Goal: Transaction & Acquisition: Purchase product/service

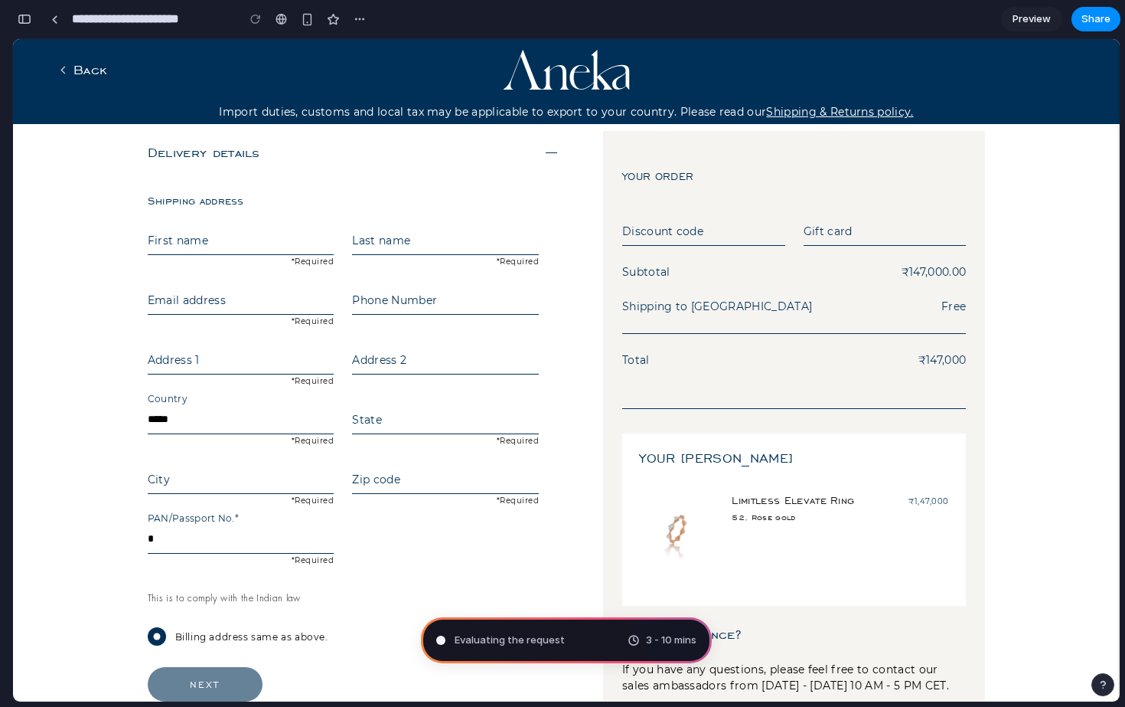
click at [29, 15] on div "button" at bounding box center [25, 19] width 14 height 11
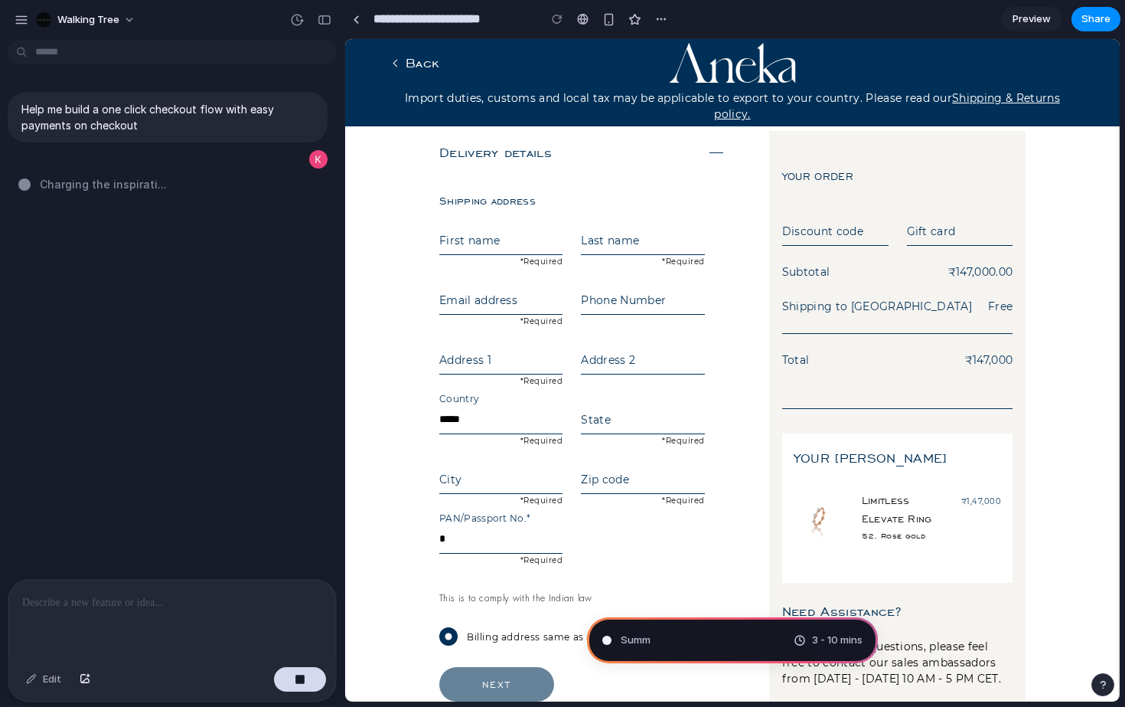
type input "**********"
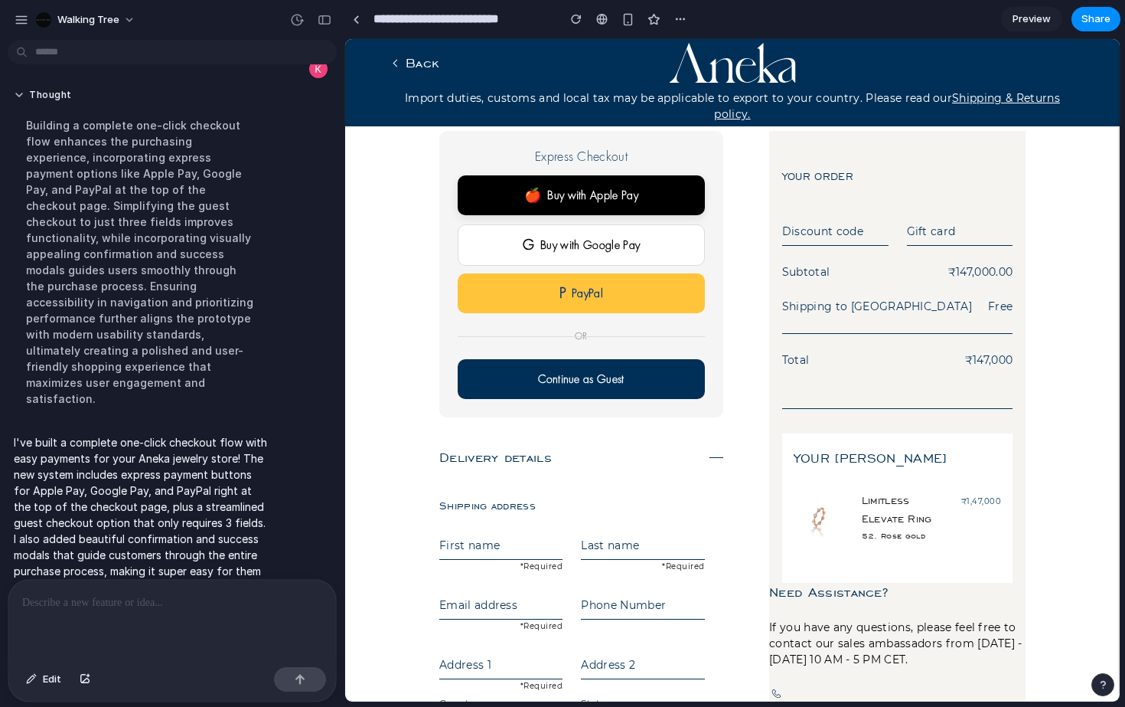
click at [609, 197] on button "🍎 Buy with Apple Pay" at bounding box center [581, 195] width 247 height 40
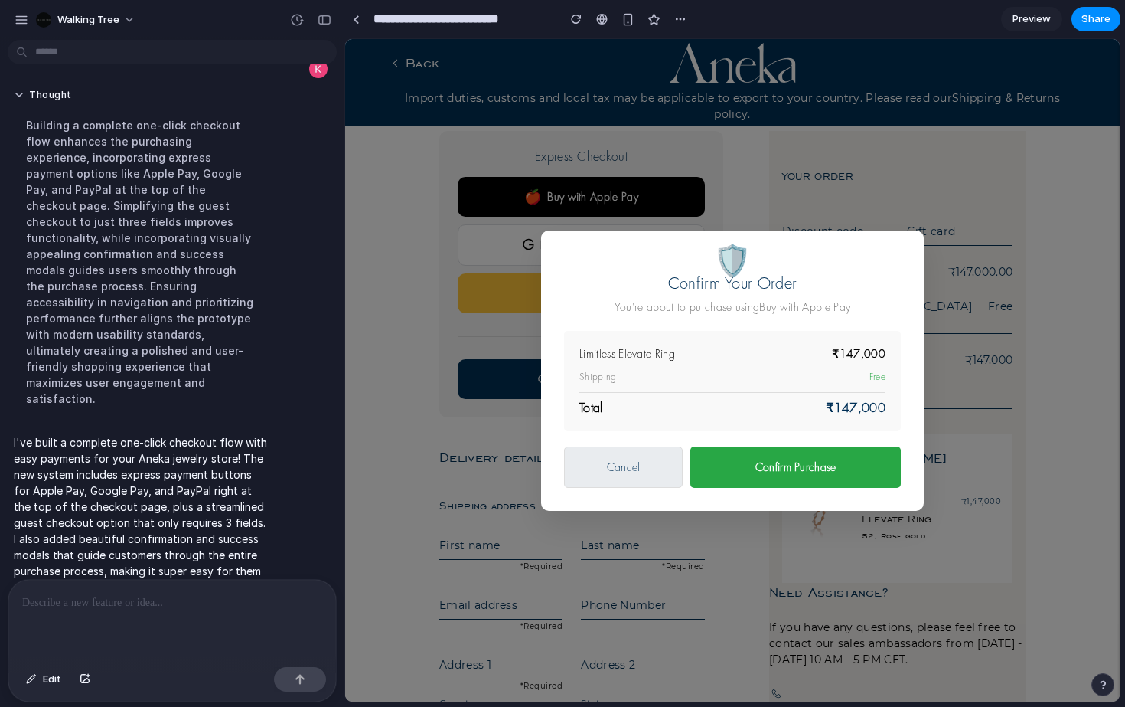
click at [617, 465] on button "Cancel" at bounding box center [623, 466] width 119 height 41
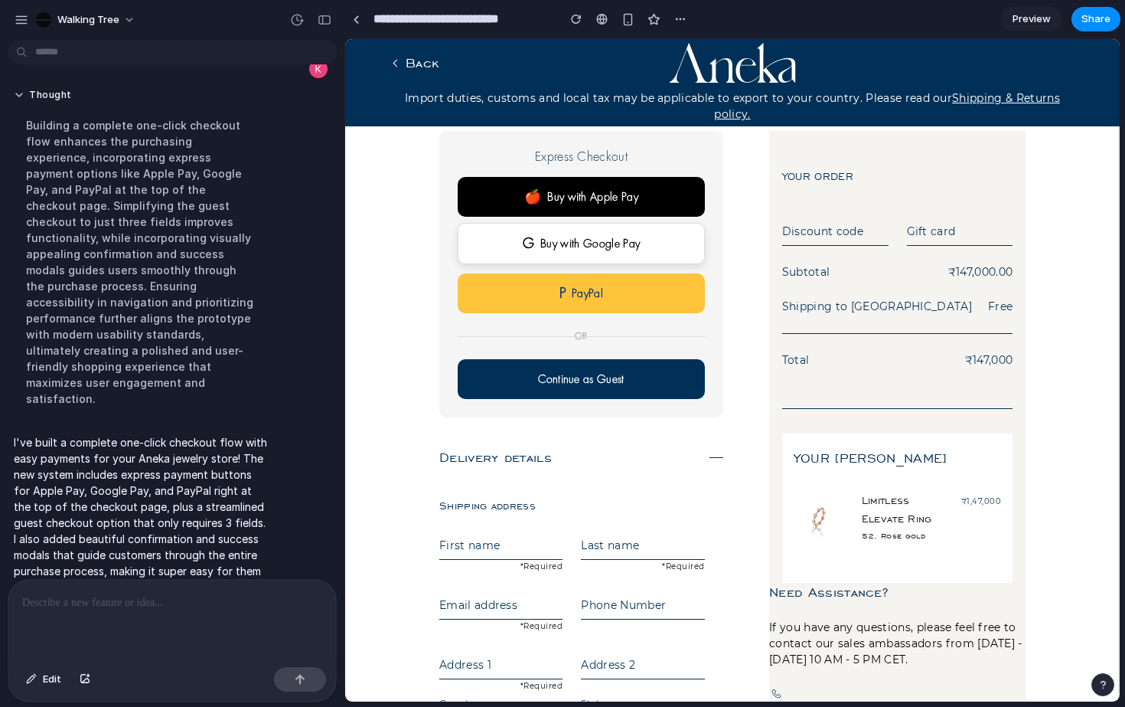
click at [581, 237] on button "G Buy with Google Pay" at bounding box center [581, 243] width 247 height 41
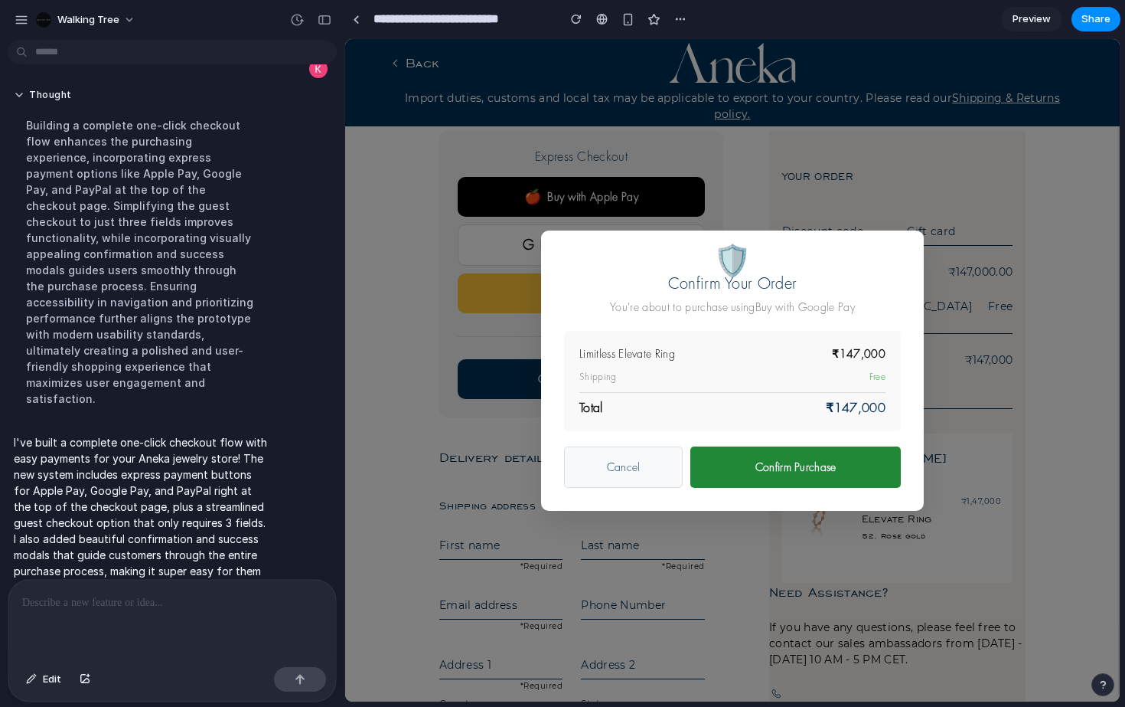
click at [769, 463] on button "Confirm Purchase" at bounding box center [795, 466] width 210 height 41
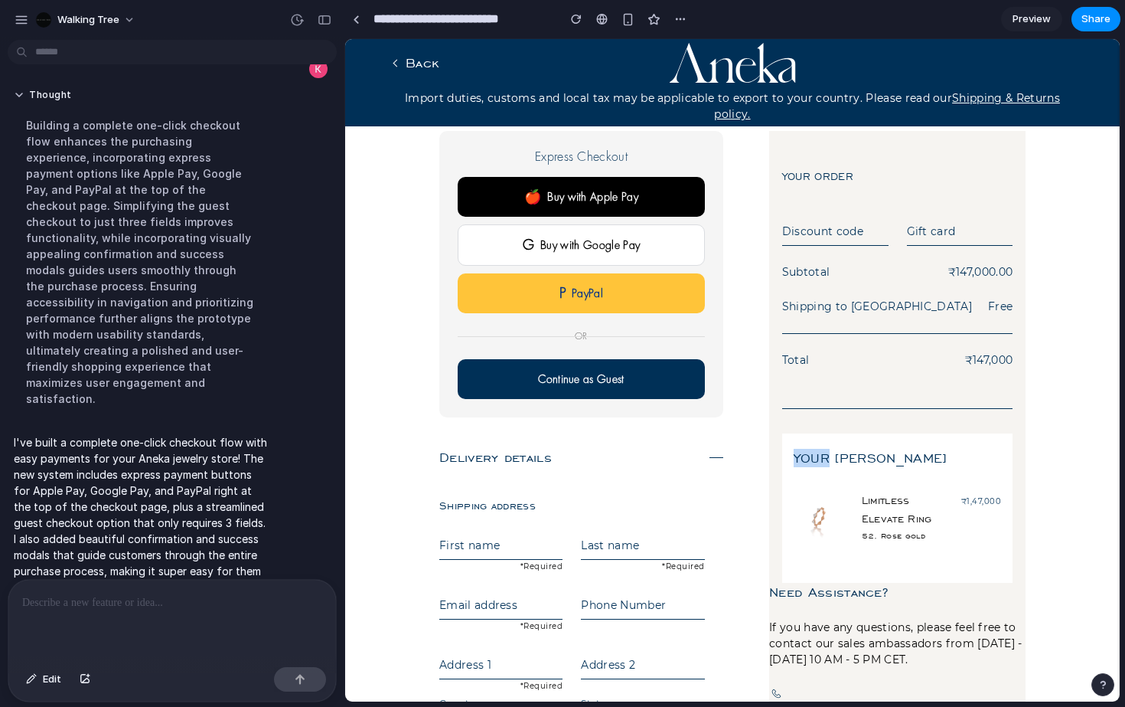
click at [769, 463] on div "Your order Discount code Gift card Subtotal ₹147,000.00 Shipping to [GEOGRAPHIC…" at bounding box center [897, 357] width 256 height 452
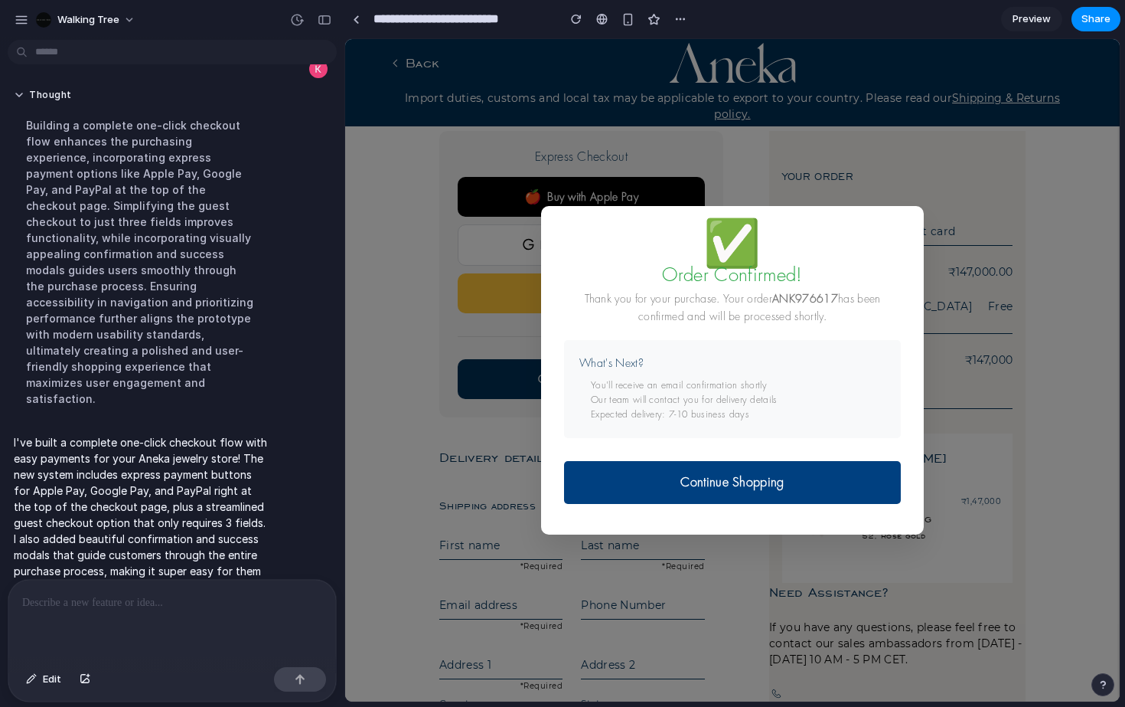
click at [732, 485] on button "Continue Shopping" at bounding box center [732, 482] width 337 height 43
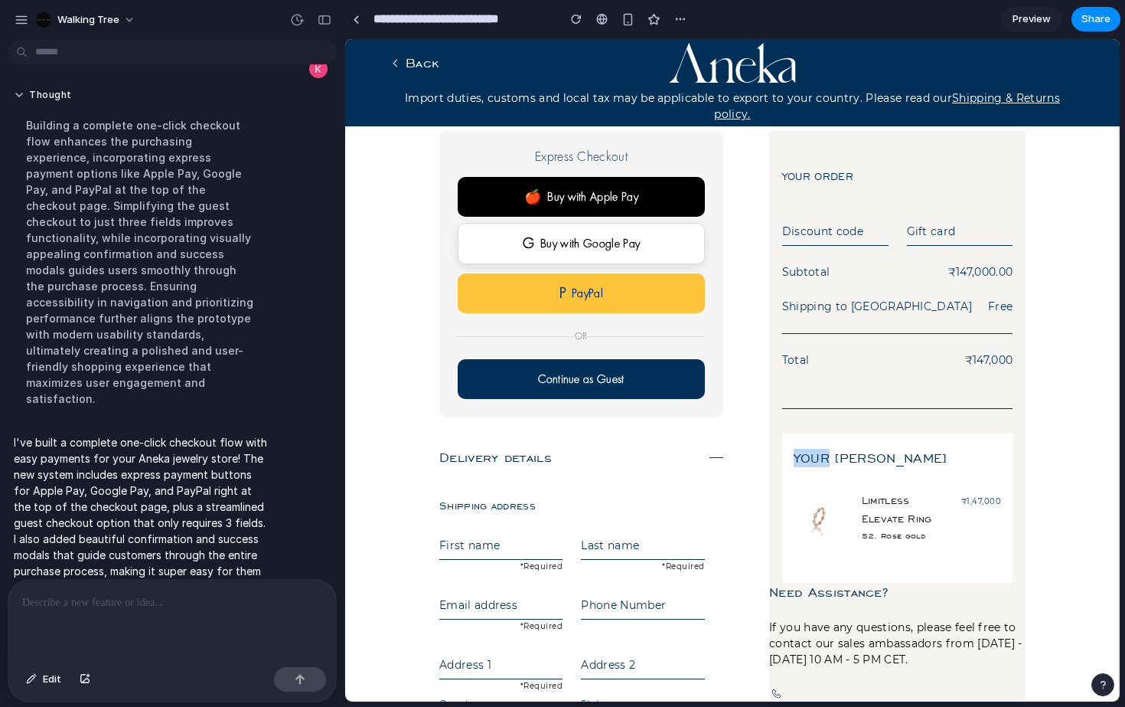
click at [627, 232] on button "G Buy with Google Pay" at bounding box center [581, 243] width 247 height 41
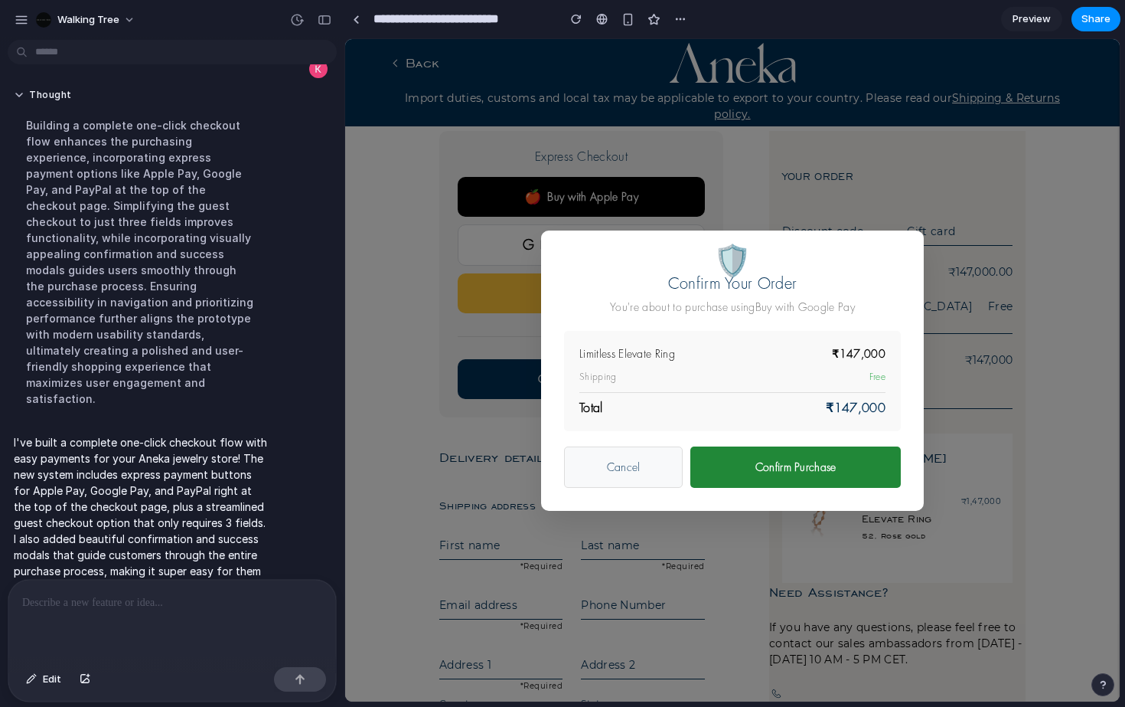
click at [740, 455] on button "Confirm Purchase" at bounding box center [795, 466] width 210 height 41
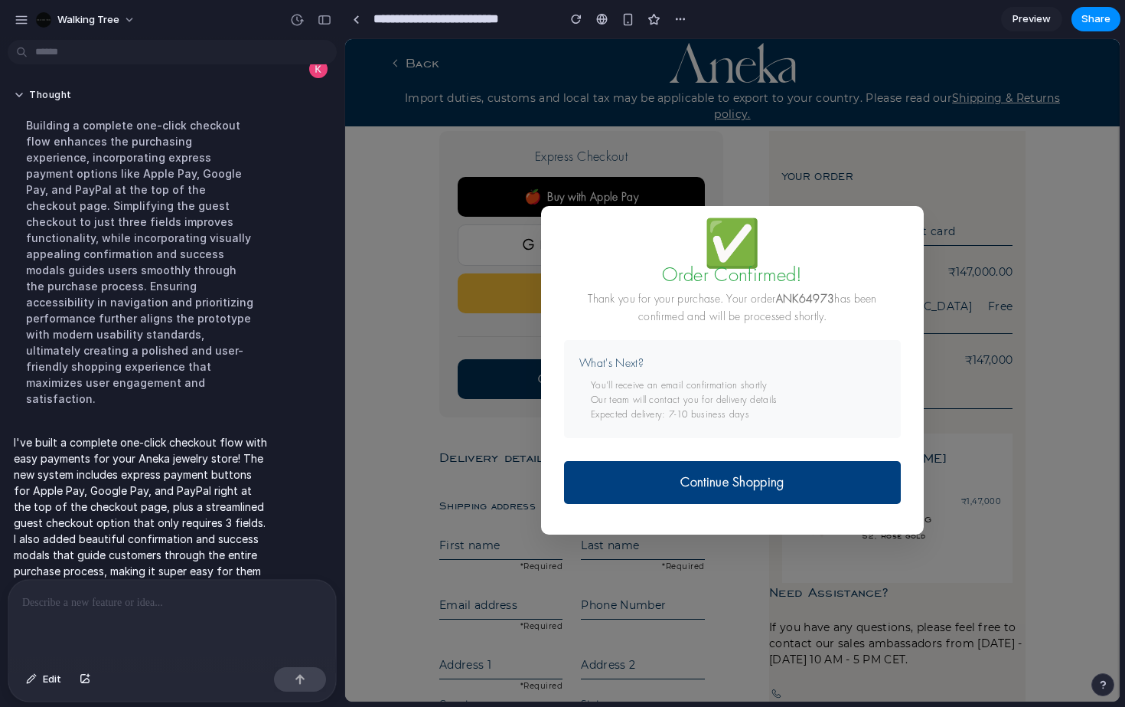
click at [782, 486] on button "Continue Shopping" at bounding box center [732, 482] width 337 height 43
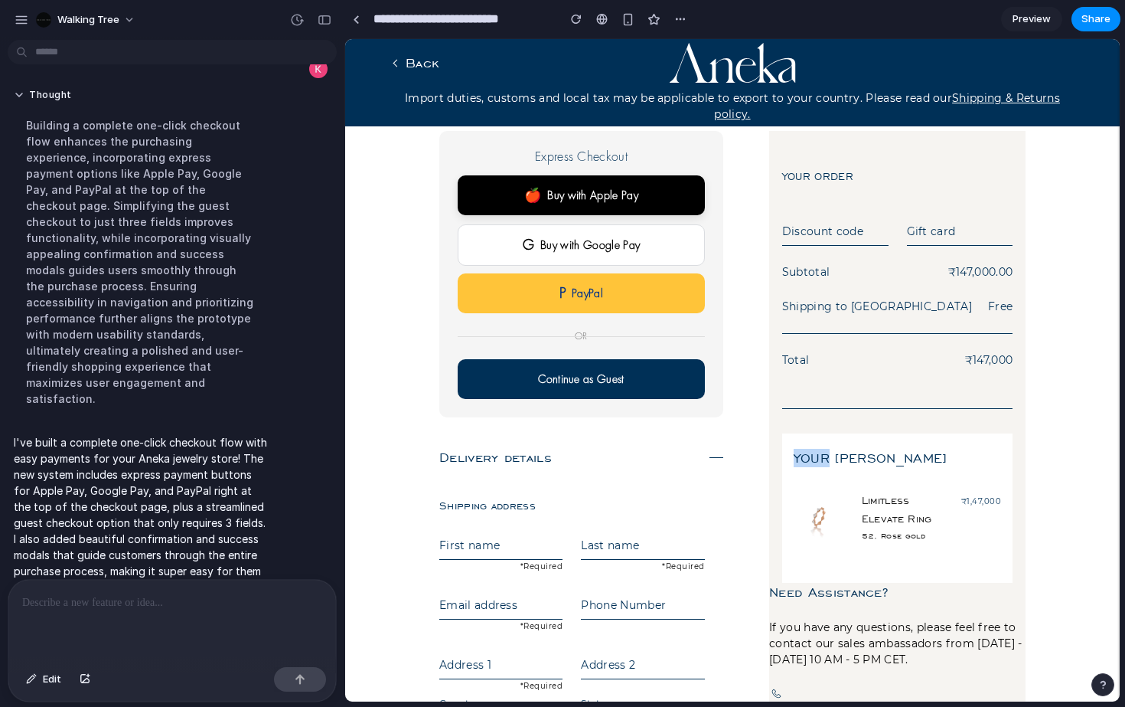
click at [628, 186] on button "🍎 Buy with Apple Pay" at bounding box center [581, 195] width 247 height 40
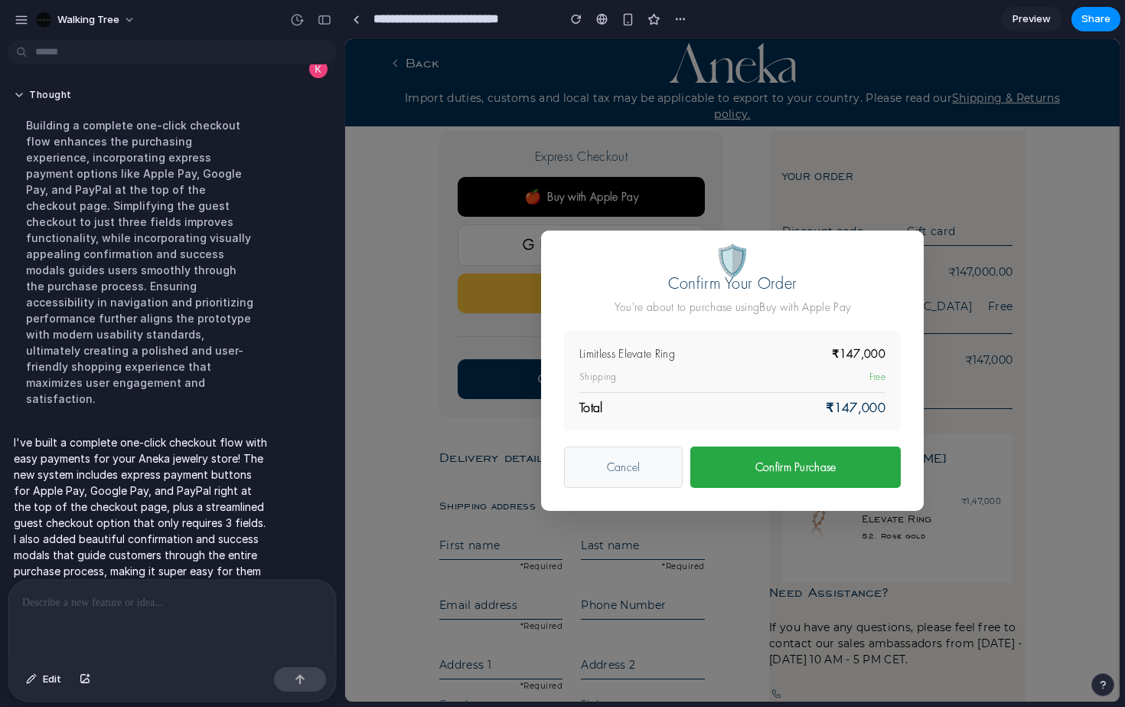
click at [456, 512] on div "🛡️ Confirm Your Order You're about to purchase using Buy with Apple Pay Limitle…" at bounding box center [732, 370] width 775 height 662
click at [640, 587] on div "🛡️ Confirm Your Order You're about to purchase using Buy with Apple Pay Limitle…" at bounding box center [732, 370] width 775 height 662
click at [626, 454] on button "Cancel" at bounding box center [623, 466] width 119 height 41
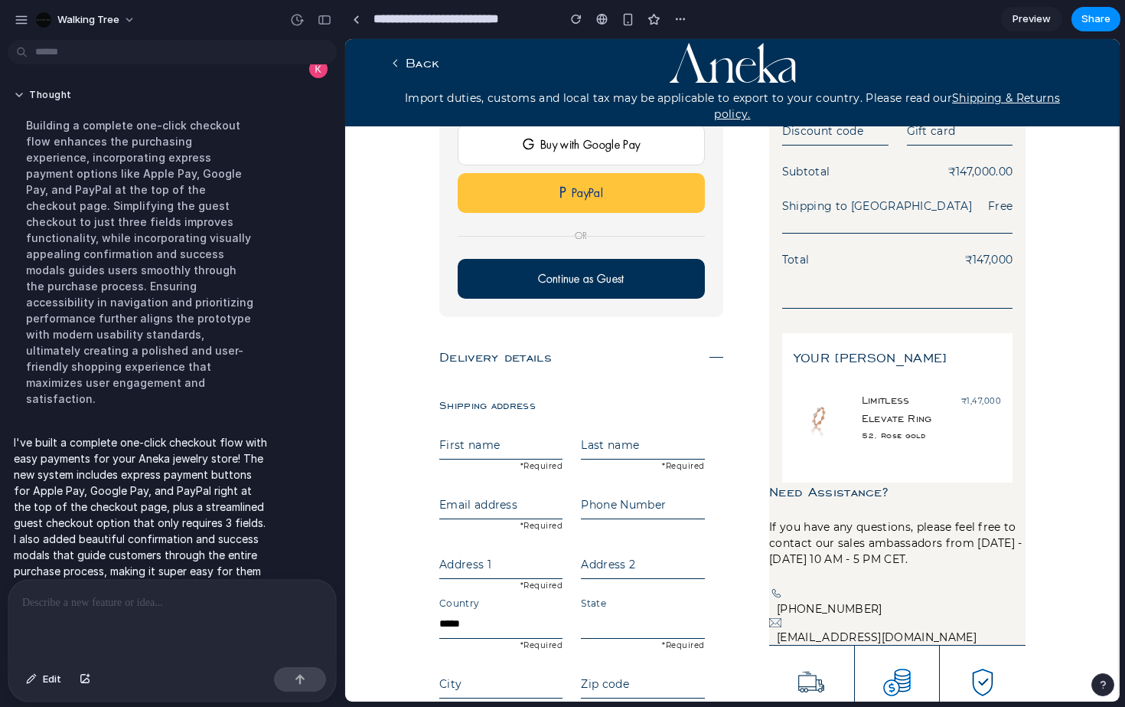
scroll to position [142, 0]
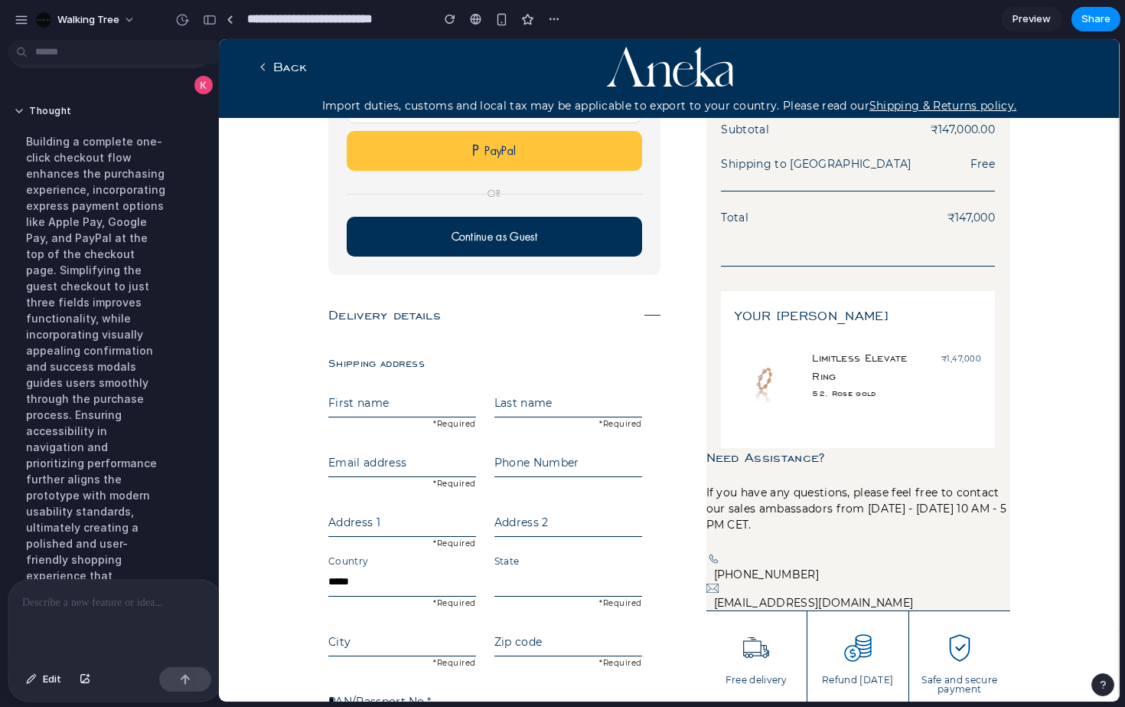
drag, startPoint x: 339, startPoint y: 240, endPoint x: 220, endPoint y: 246, distance: 119.5
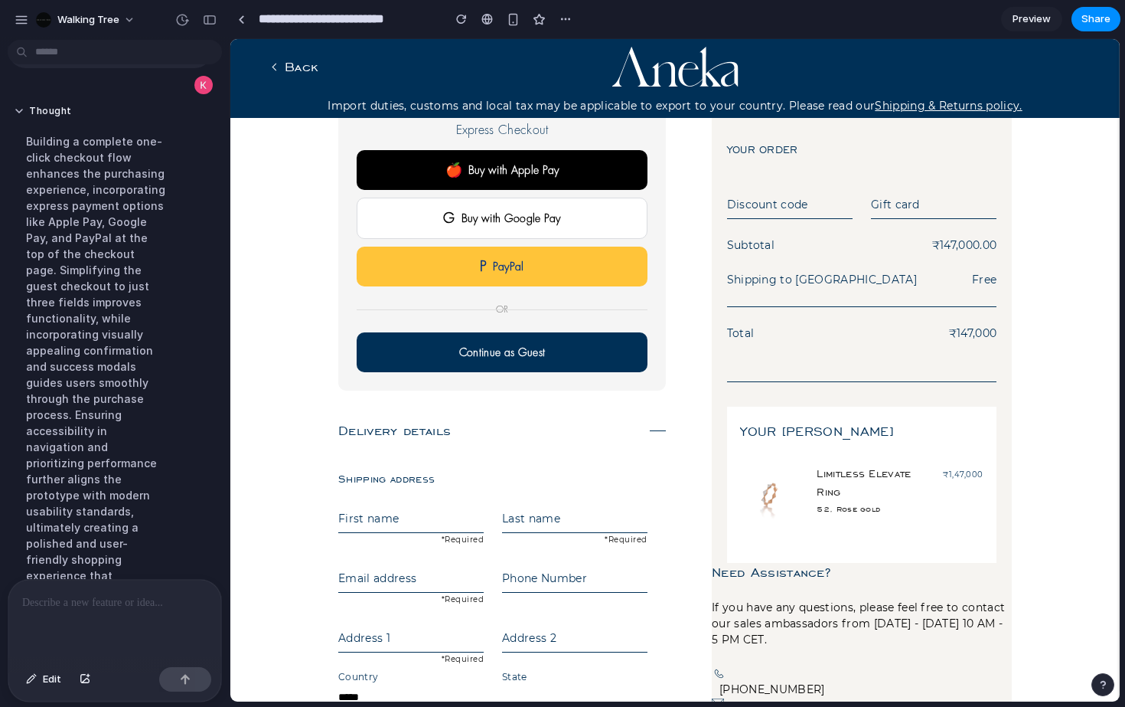
scroll to position [0, 0]
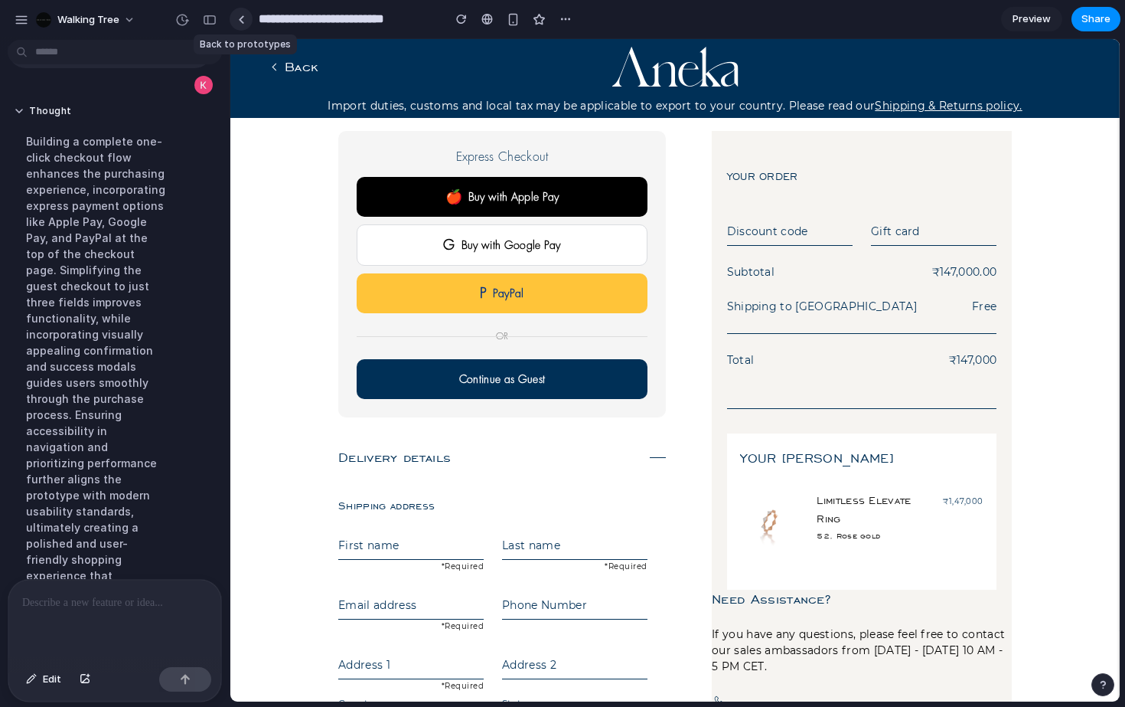
click at [245, 25] on link at bounding box center [241, 19] width 23 height 23
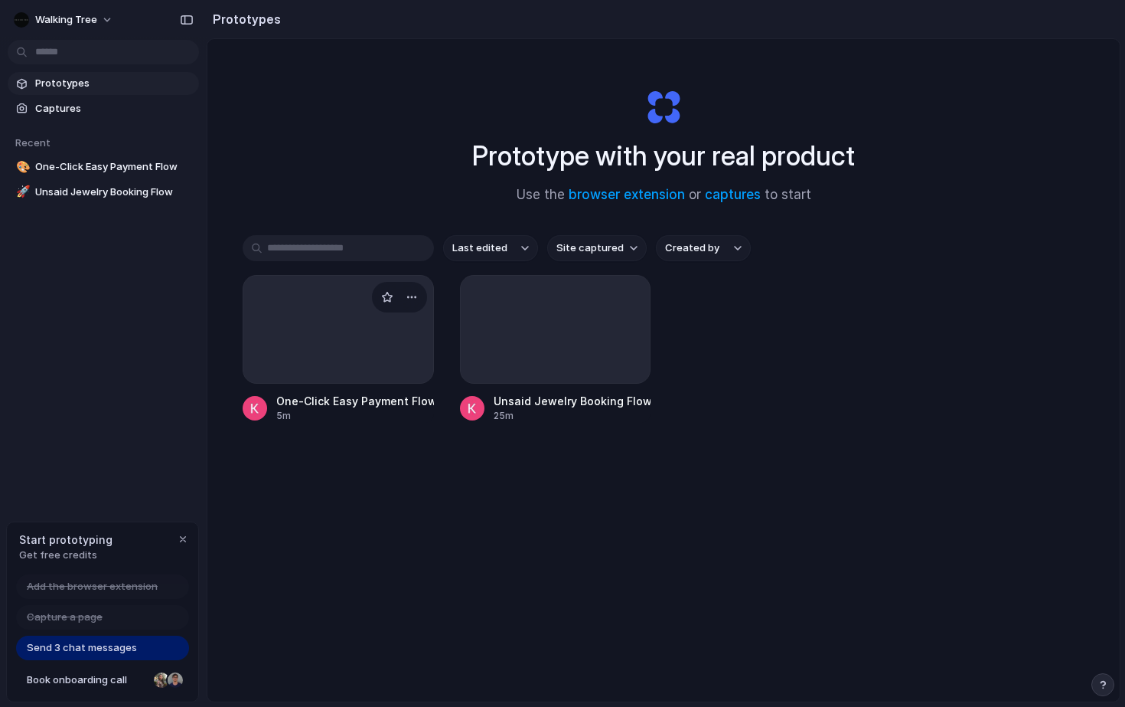
click at [302, 375] on div at bounding box center [338, 329] width 191 height 109
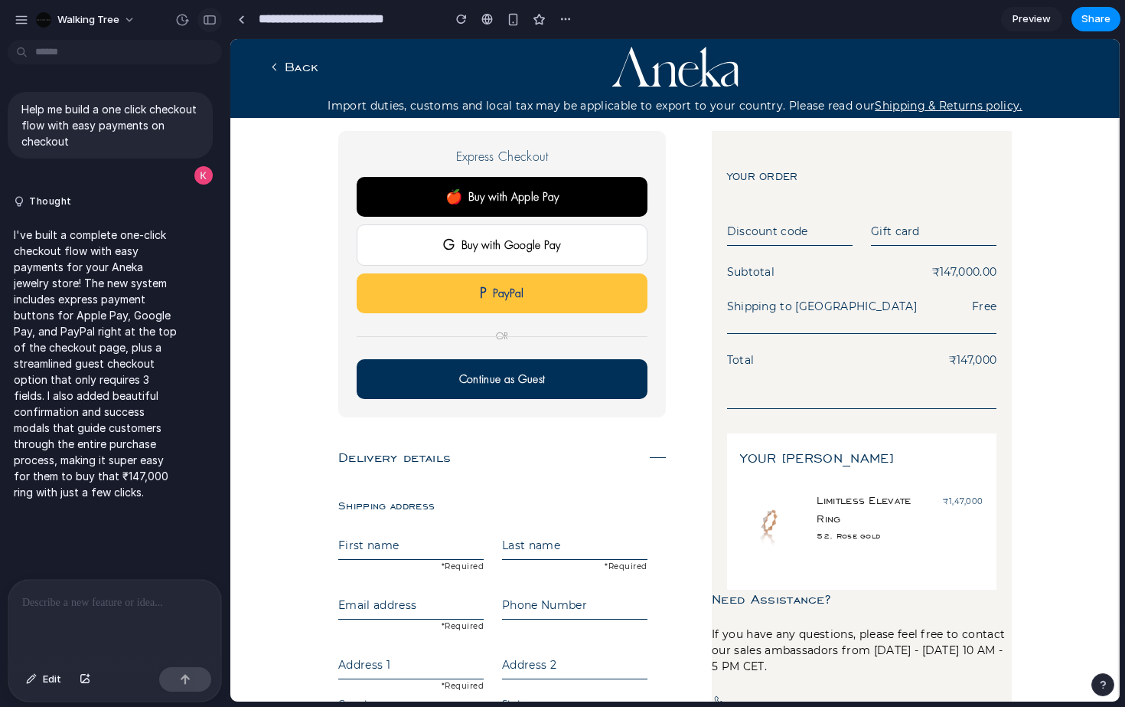
click at [208, 28] on button "button" at bounding box center [209, 20] width 24 height 24
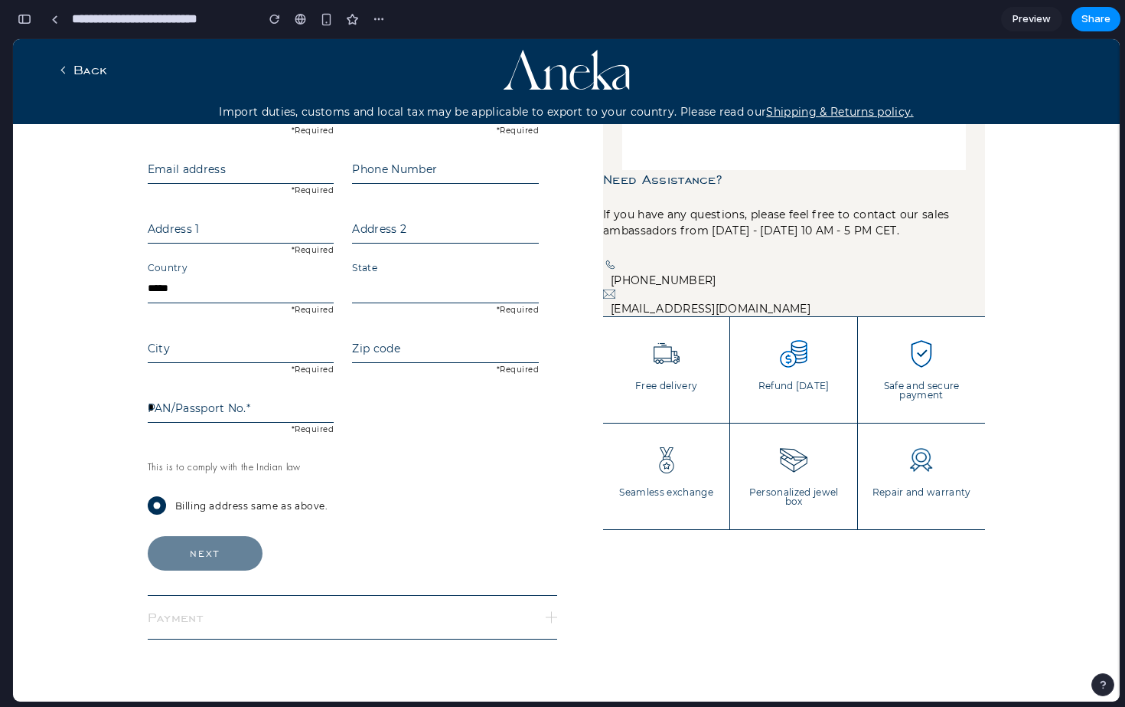
scroll to position [441, 0]
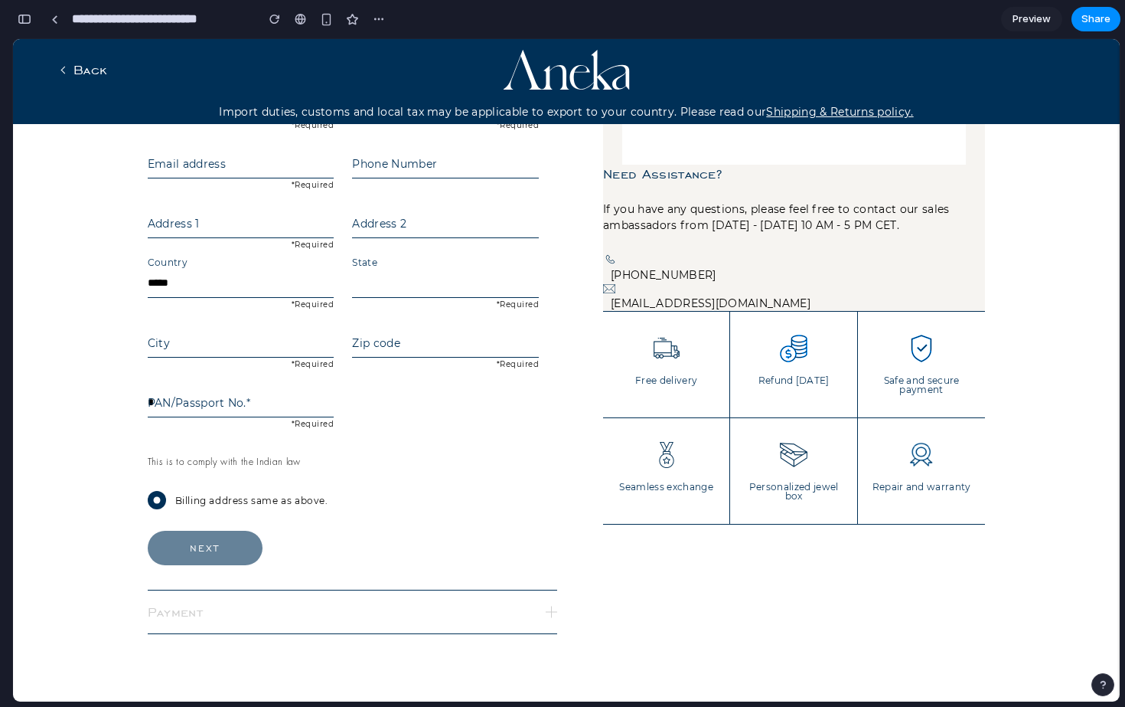
click at [540, 468] on div "This is to comply with the Indian law" at bounding box center [353, 461] width 410 height 15
click at [551, 436] on div "First name *Required Last name *Required Email address *Required Phone Number A…" at bounding box center [353, 283] width 410 height 374
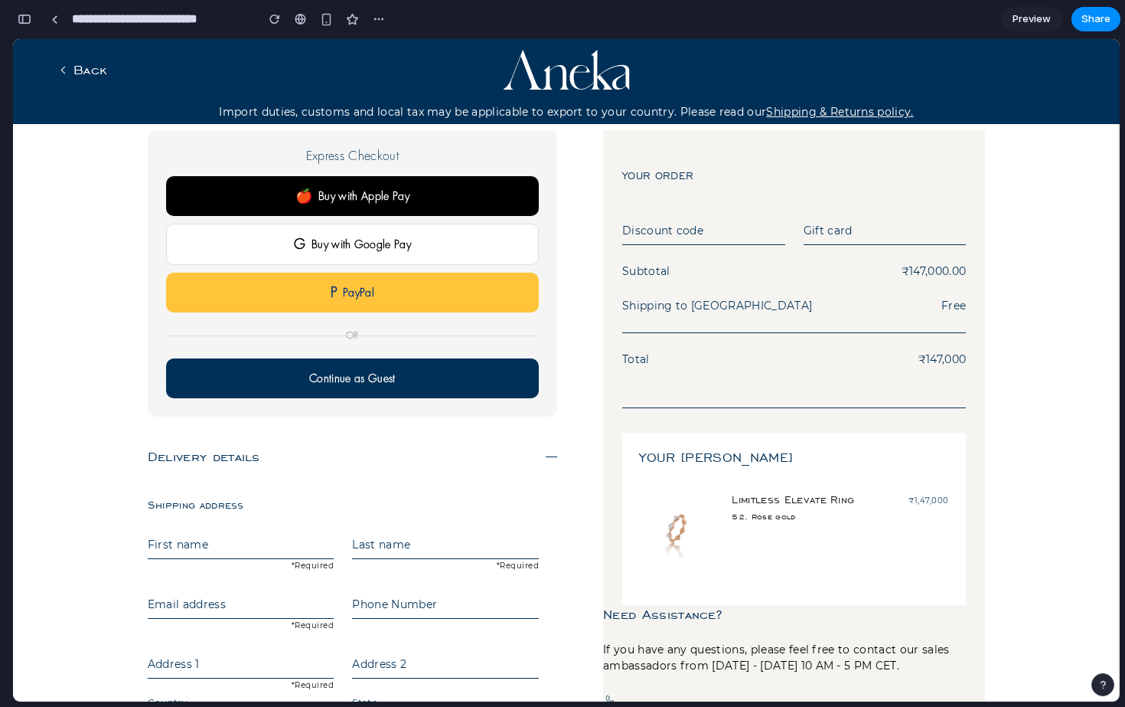
scroll to position [0, 0]
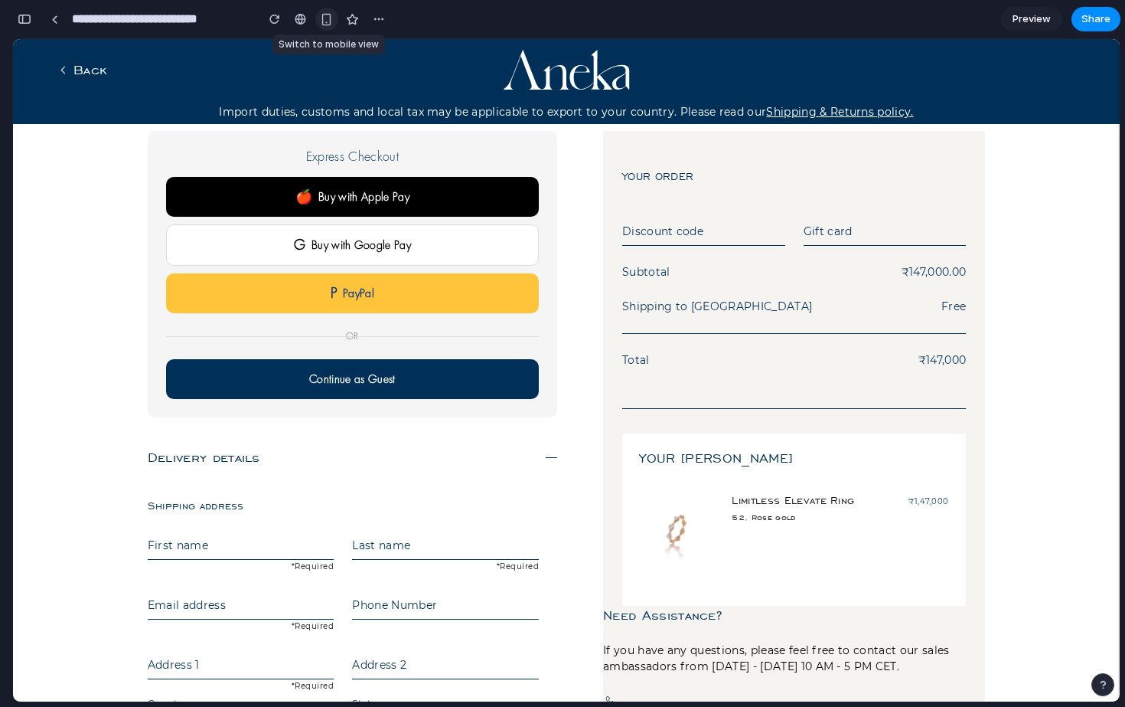
click at [325, 20] on div "button" at bounding box center [326, 19] width 13 height 13
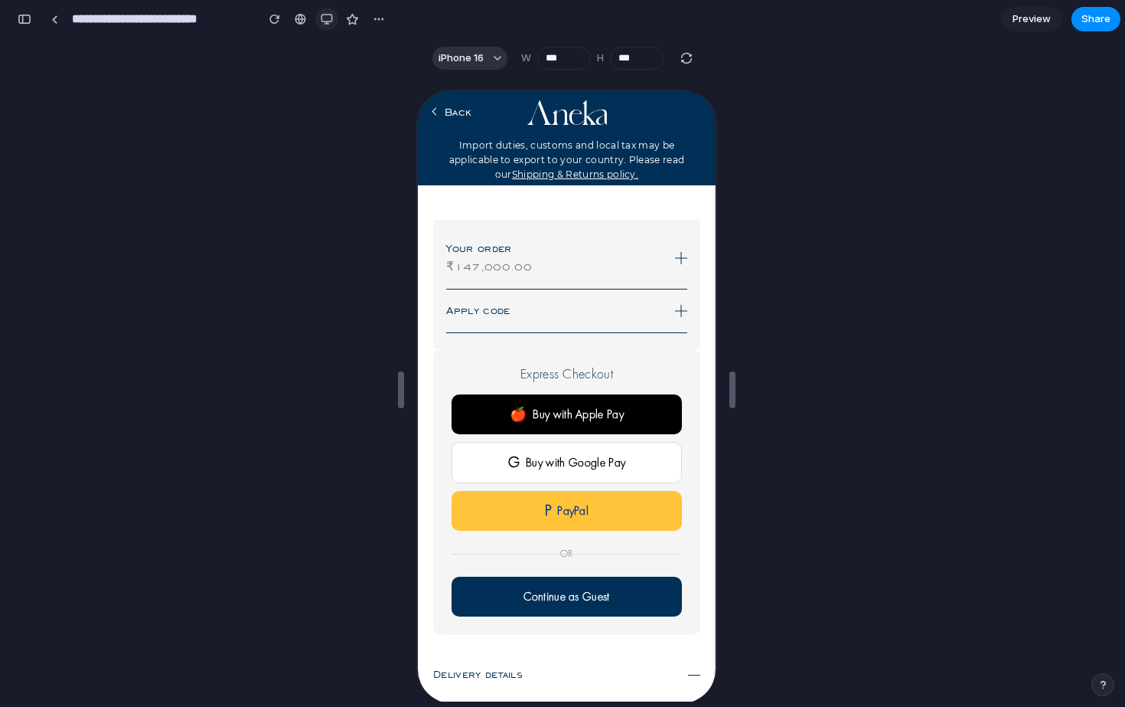
click at [326, 24] on div "button" at bounding box center [327, 19] width 12 height 12
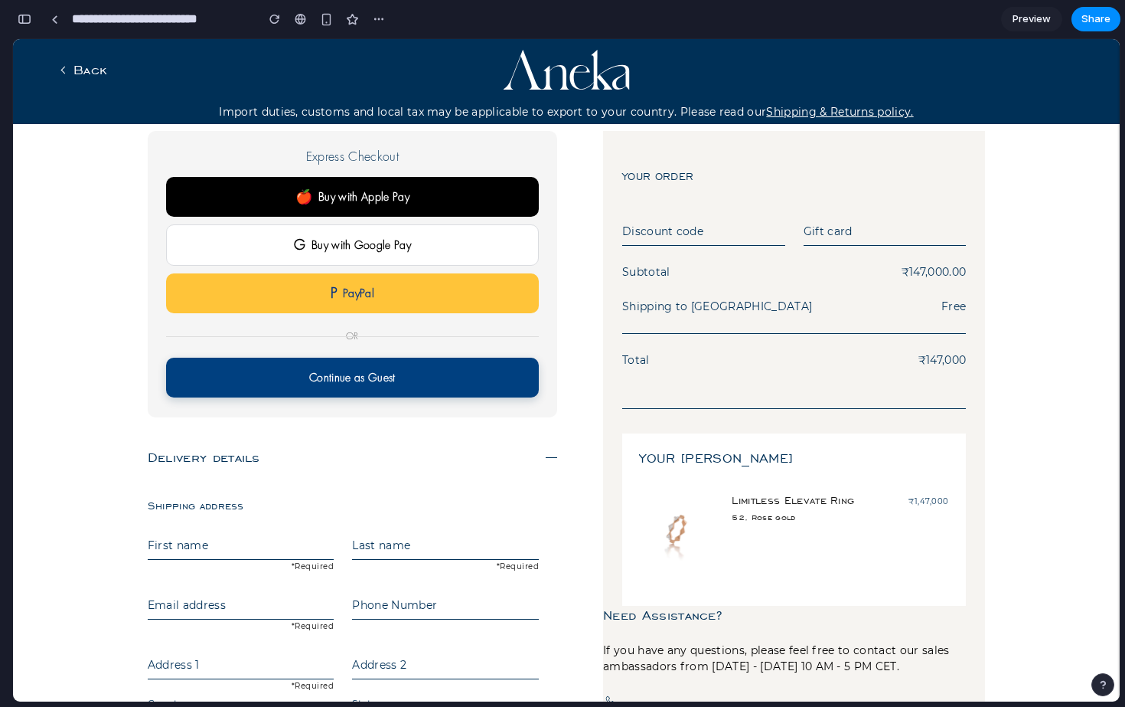
click at [361, 366] on button "Continue as Guest" at bounding box center [352, 377] width 373 height 40
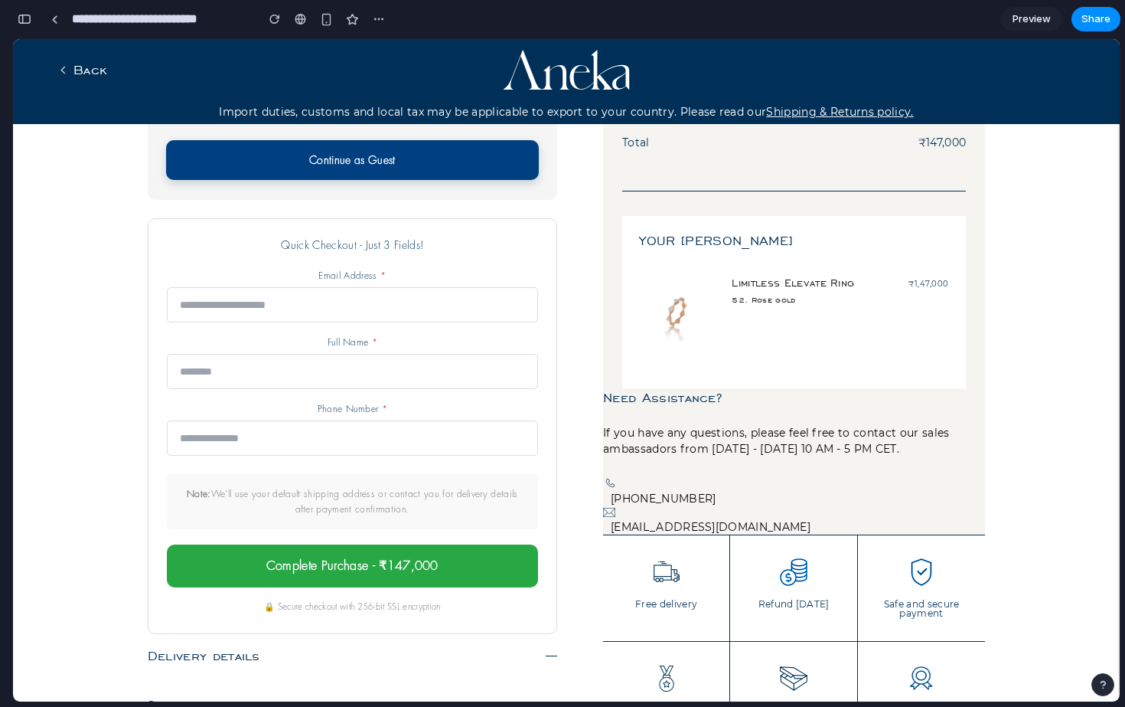
scroll to position [233, 0]
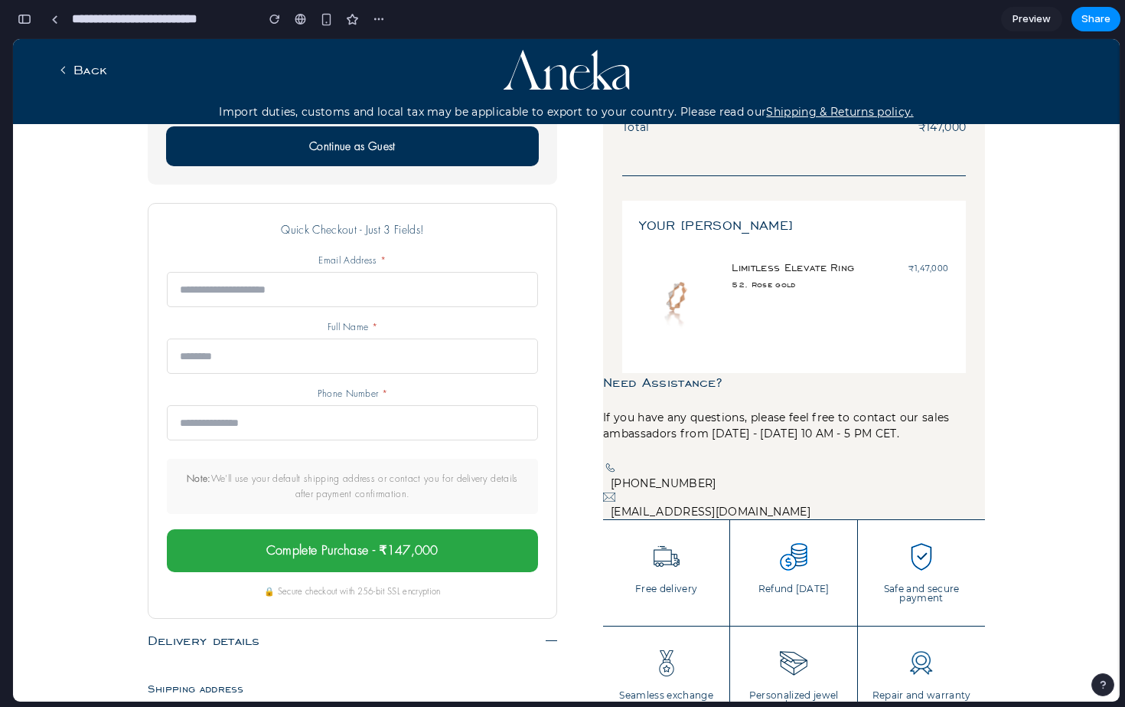
click at [362, 286] on input "email" at bounding box center [352, 289] width 371 height 35
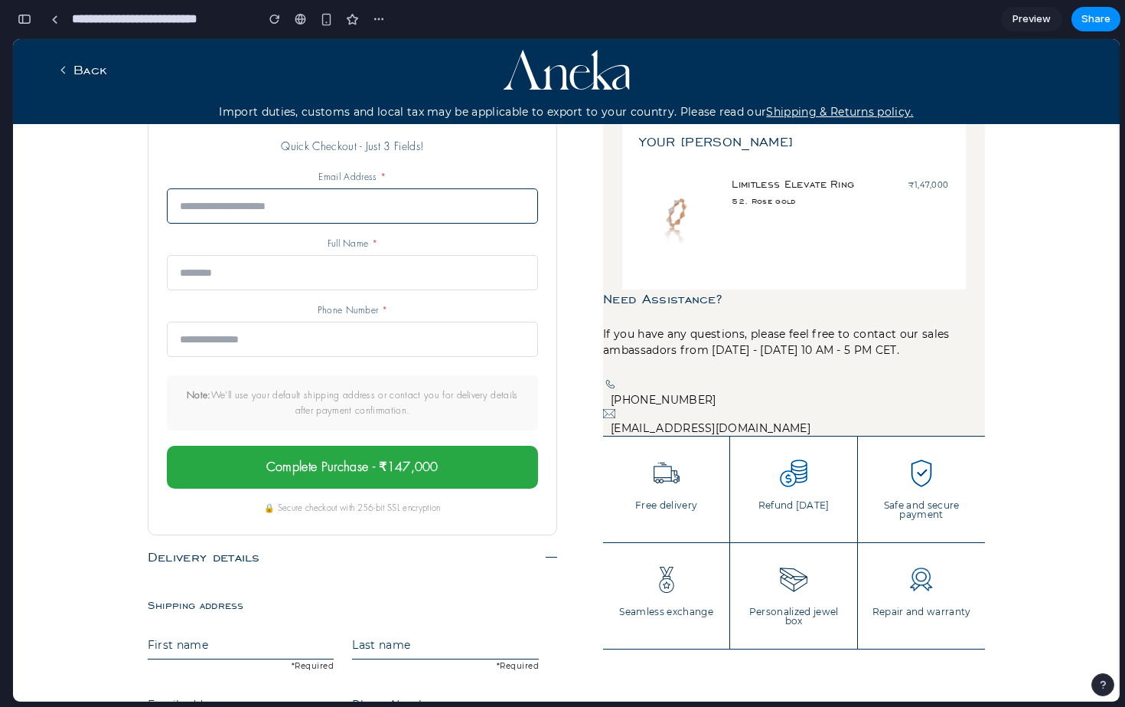
scroll to position [315, 0]
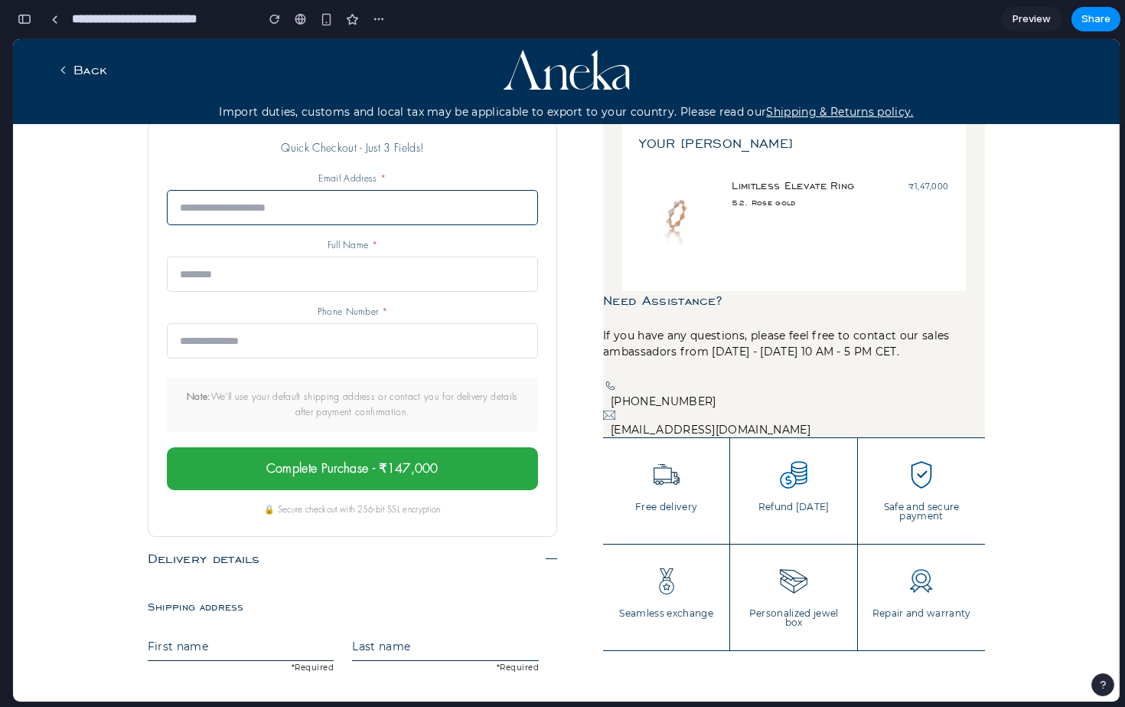
click at [354, 320] on div "Phone Number *" at bounding box center [352, 331] width 371 height 54
click at [353, 337] on input "text" at bounding box center [352, 340] width 371 height 35
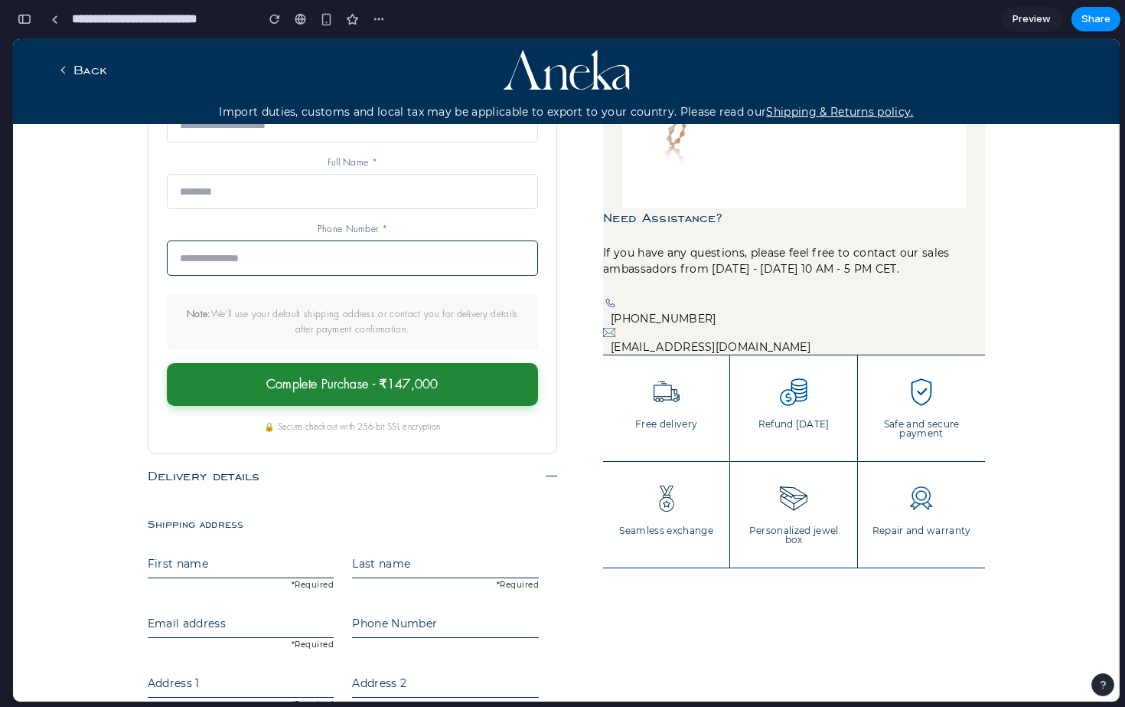
scroll to position [411, 0]
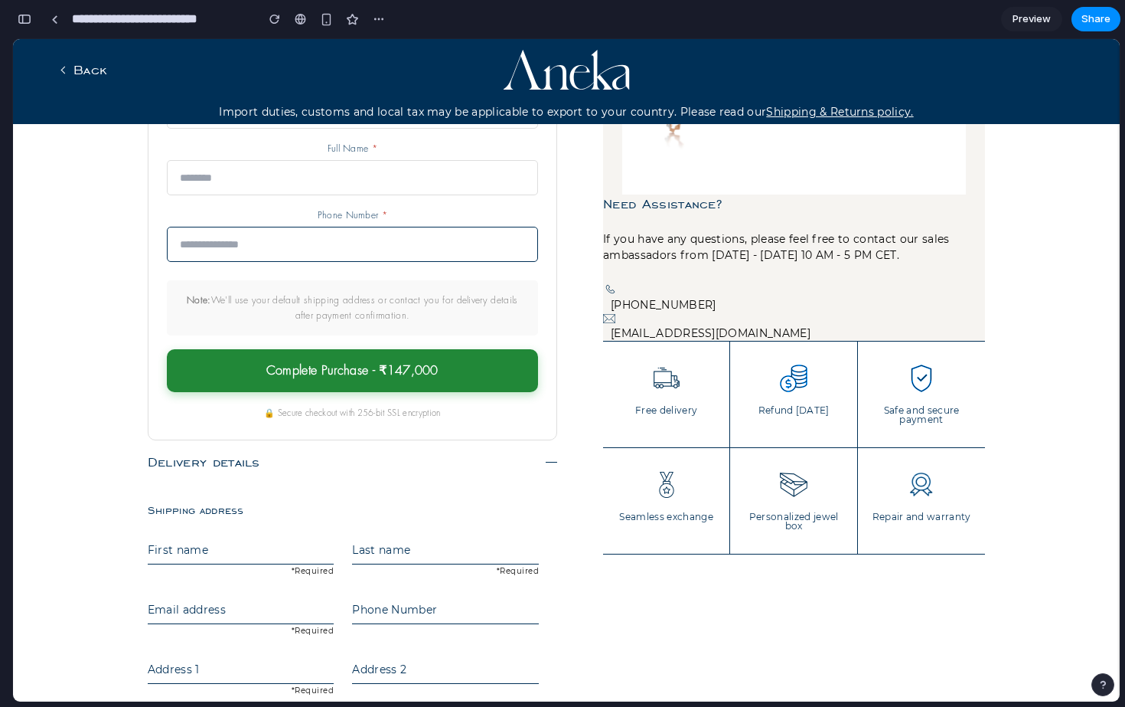
click at [353, 370] on button "Complete Purchase - ₹147,000" at bounding box center [352, 370] width 371 height 43
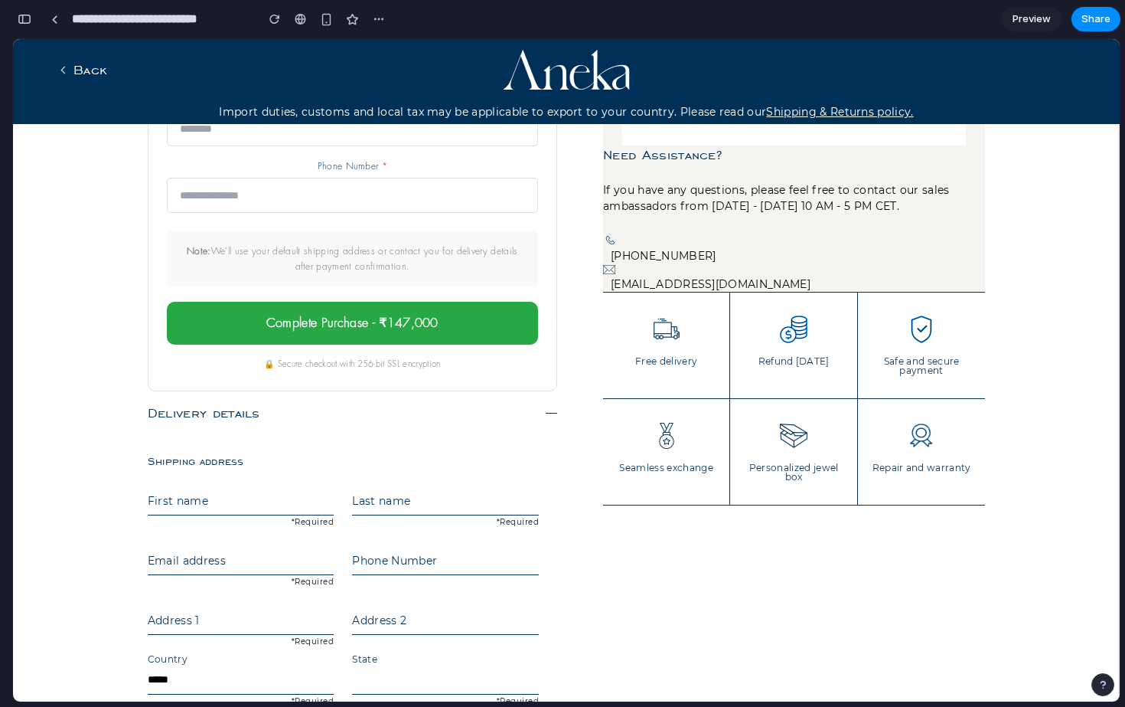
scroll to position [0, 0]
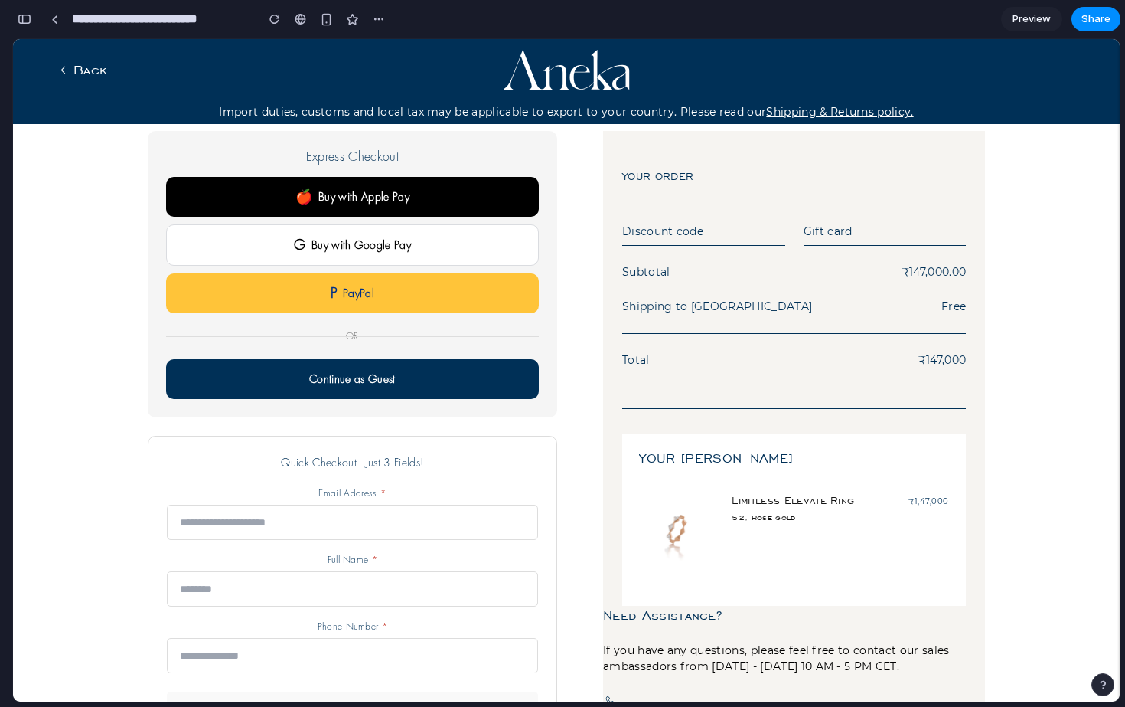
click at [635, 229] on input "text" at bounding box center [703, 234] width 163 height 23
click at [854, 232] on input "text" at bounding box center [885, 234] width 163 height 23
click at [387, 237] on button "G Buy with Google Pay" at bounding box center [352, 243] width 373 height 41
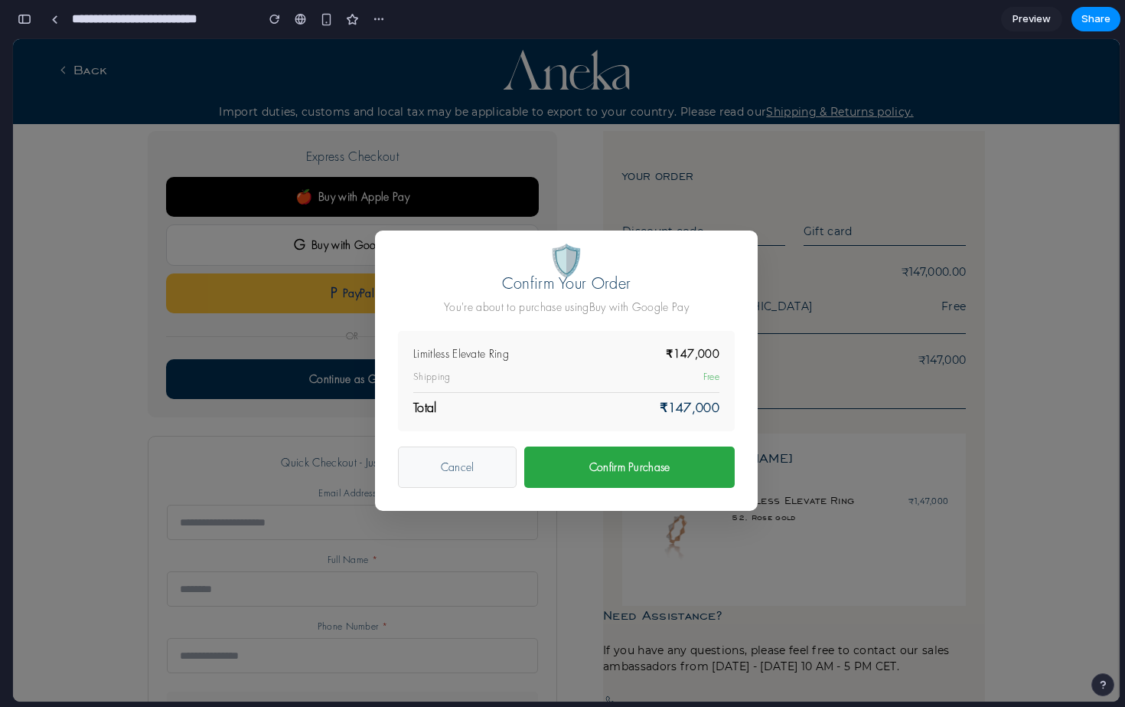
click at [405, 197] on div "🛡️ Confirm Your Order You're about to purchase using Buy with Google Pay Limitl…" at bounding box center [566, 370] width 1107 height 662
click at [308, 393] on div "🛡️ Confirm Your Order You're about to purchase using Buy with Google Pay Limitl…" at bounding box center [566, 370] width 1107 height 662
click at [416, 463] on button "Cancel" at bounding box center [457, 466] width 119 height 41
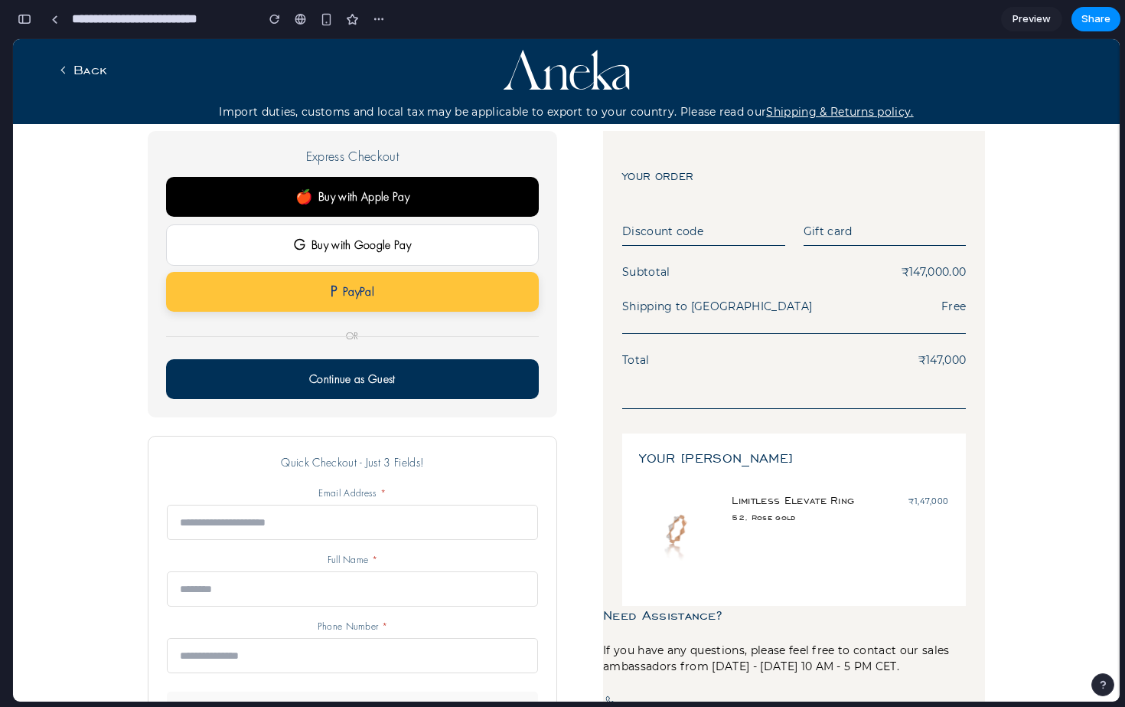
click at [344, 305] on button "P PayPal" at bounding box center [352, 292] width 373 height 40
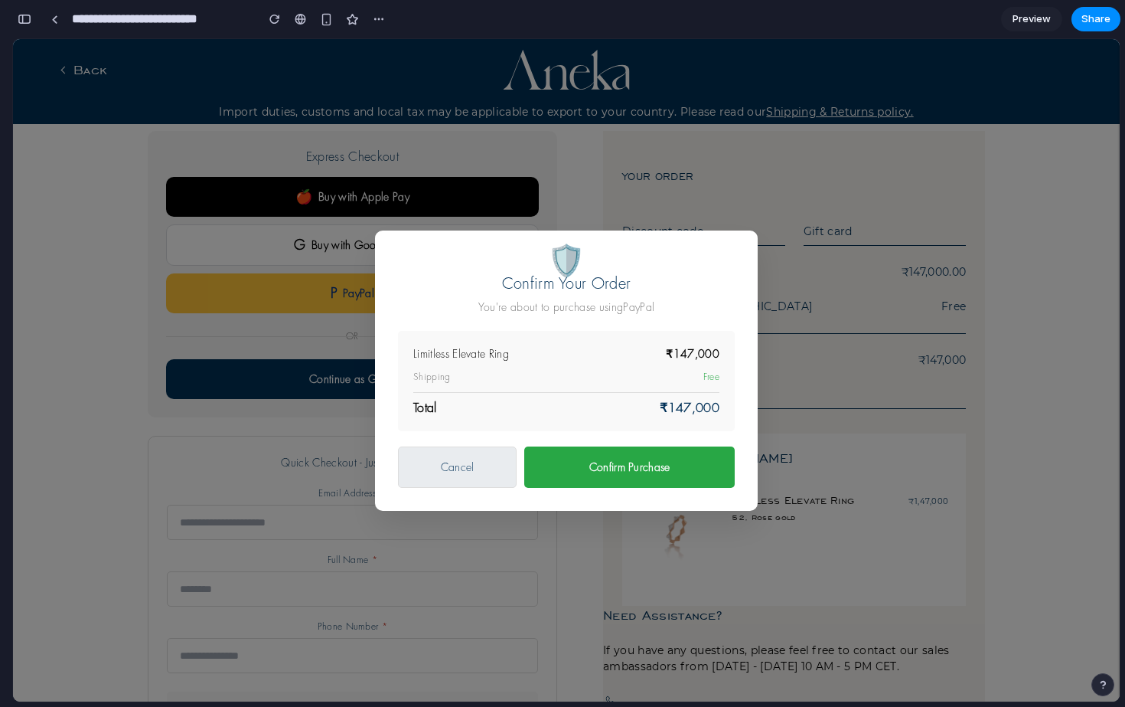
click at [430, 467] on button "Cancel" at bounding box center [457, 466] width 119 height 41
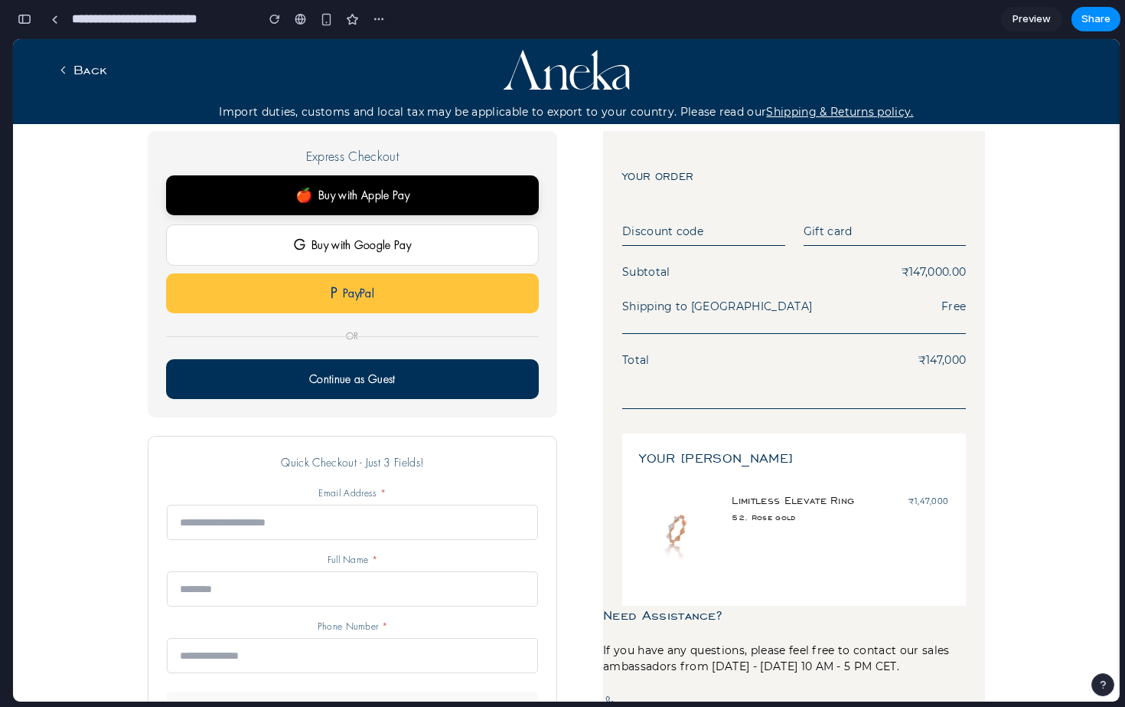
click at [306, 194] on span "🍎" at bounding box center [303, 195] width 17 height 15
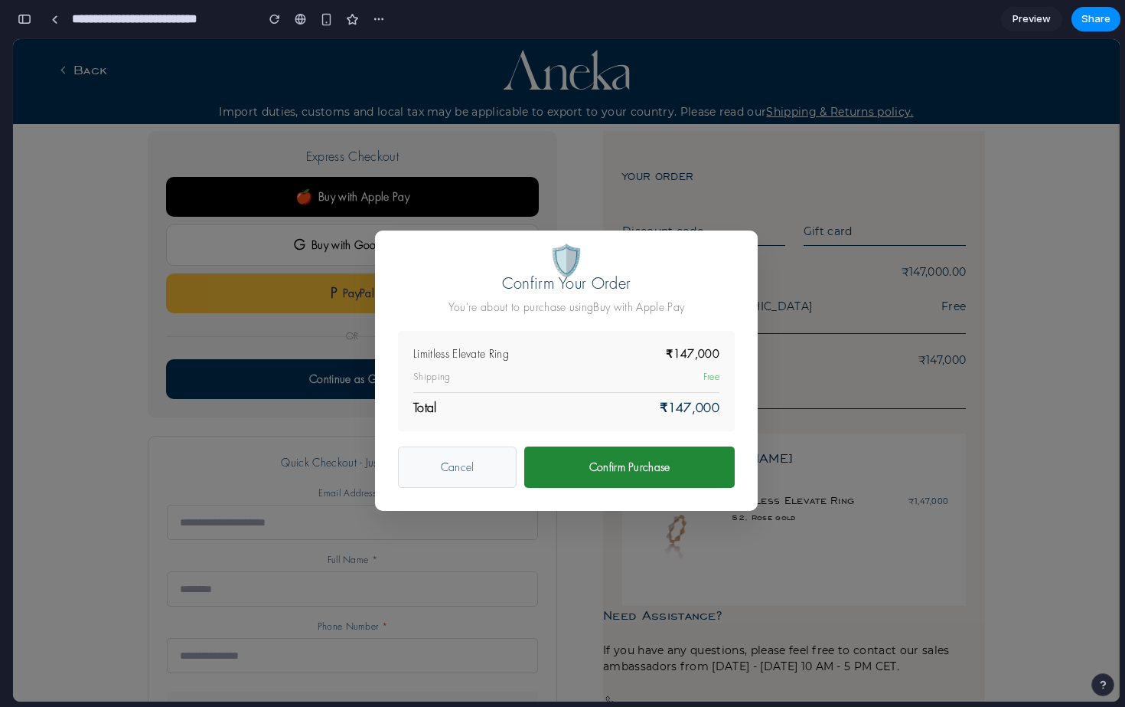
click at [551, 474] on button "Confirm Purchase" at bounding box center [629, 466] width 210 height 41
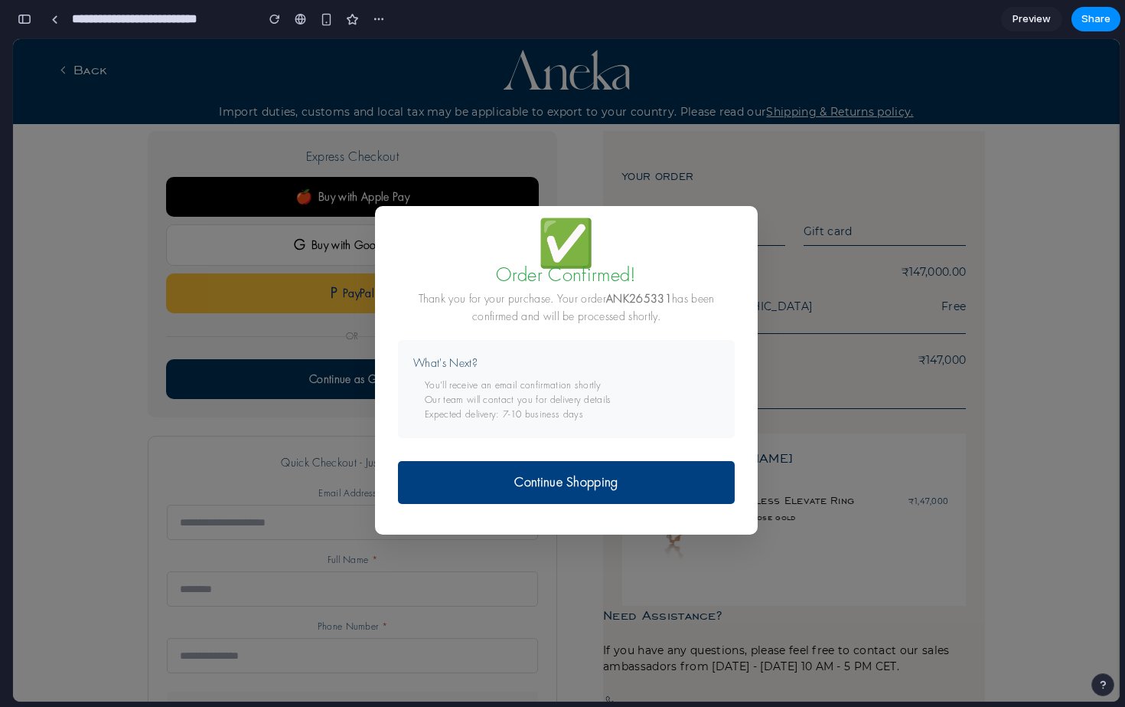
click at [527, 478] on button "Continue Shopping" at bounding box center [566, 482] width 337 height 43
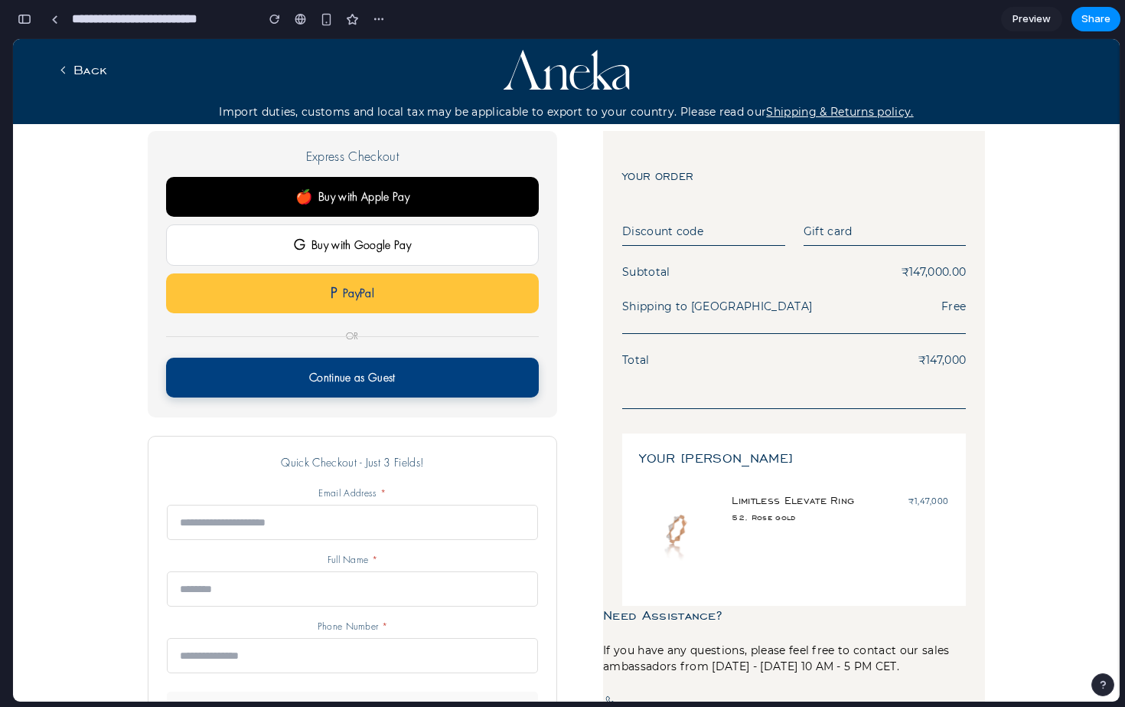
click at [331, 387] on button "Continue as Guest" at bounding box center [352, 377] width 373 height 40
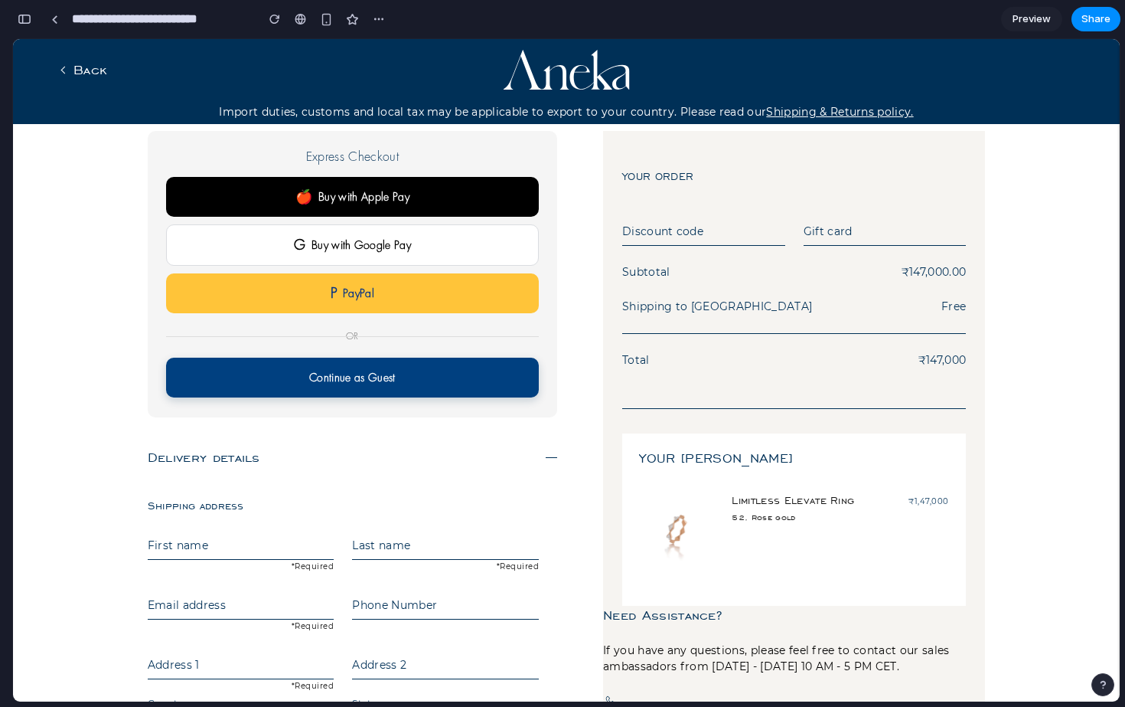
click at [331, 387] on button "Continue as Guest" at bounding box center [352, 377] width 373 height 40
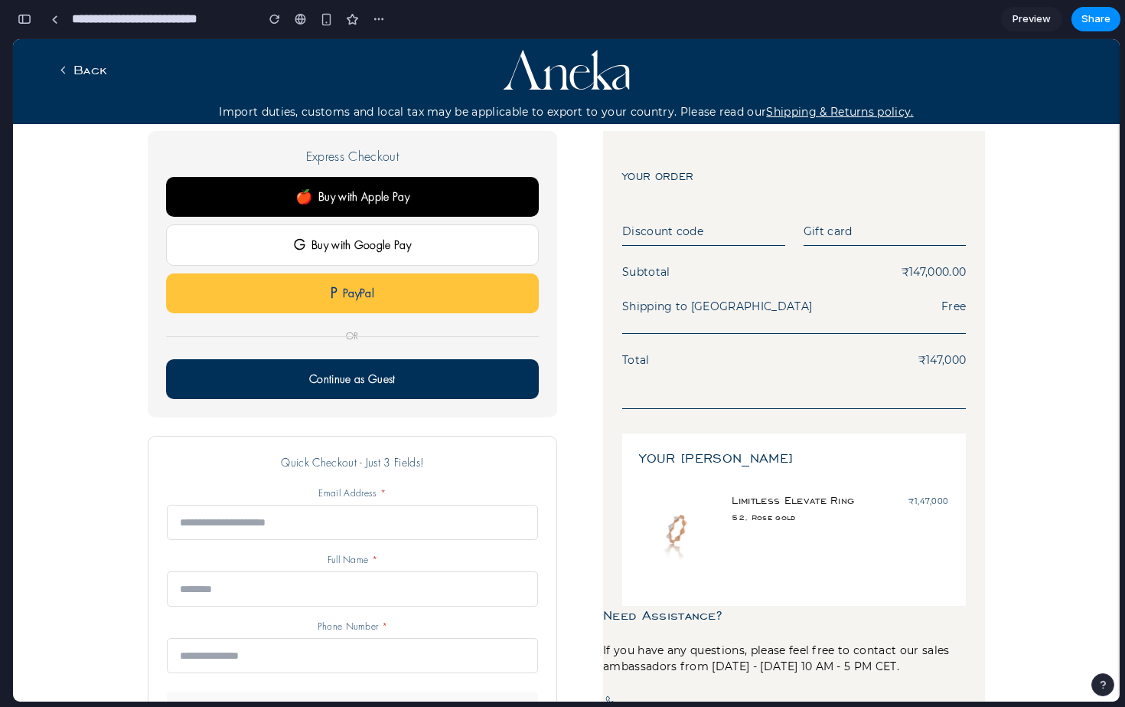
click at [655, 233] on input "text" at bounding box center [703, 234] width 163 height 23
type input "*"
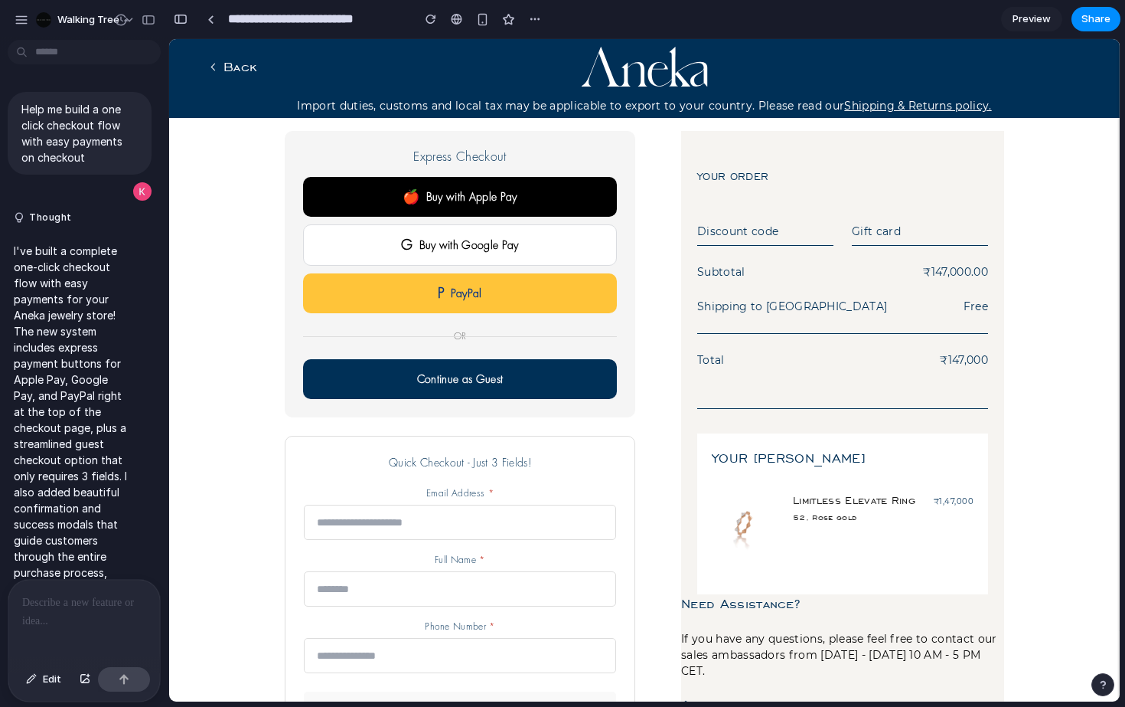
click at [883, 221] on div "Your order Discount code Gift card Subtotal ₹147,000.00 Shipping to [GEOGRAPHIC…" at bounding box center [842, 362] width 291 height 463
click at [886, 233] on input "text" at bounding box center [920, 234] width 136 height 23
click at [455, 206] on button "🍎 Buy with Apple Pay" at bounding box center [460, 195] width 314 height 40
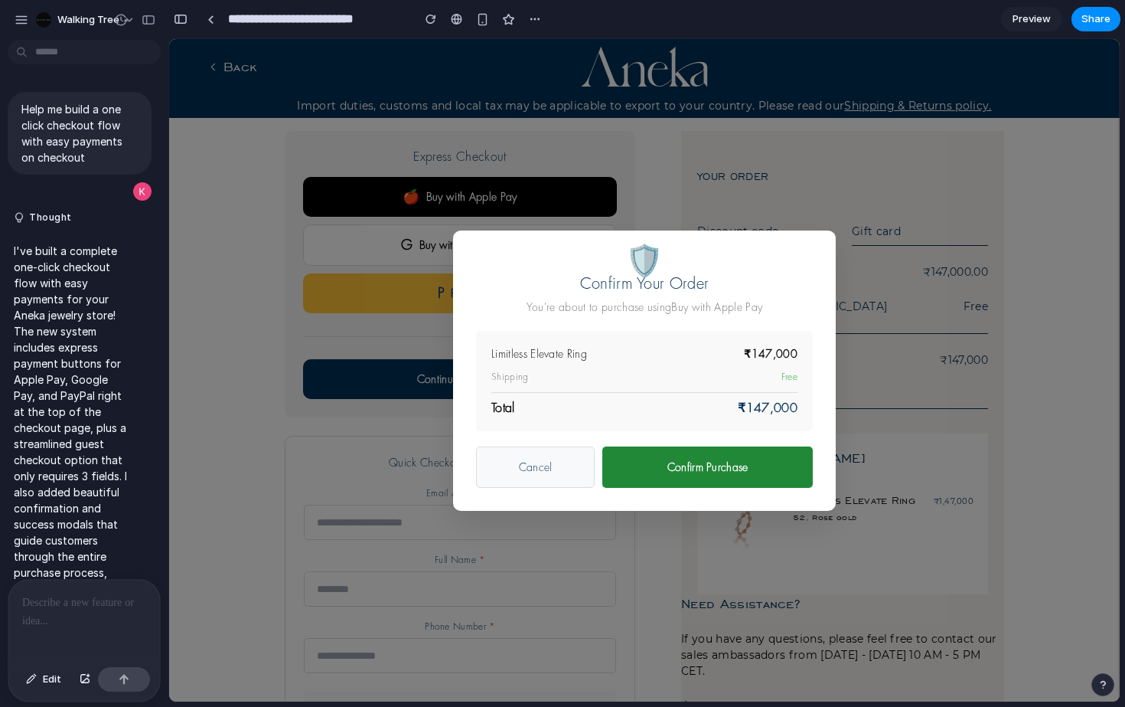
click at [652, 458] on button "Confirm Purchase" at bounding box center [707, 466] width 210 height 41
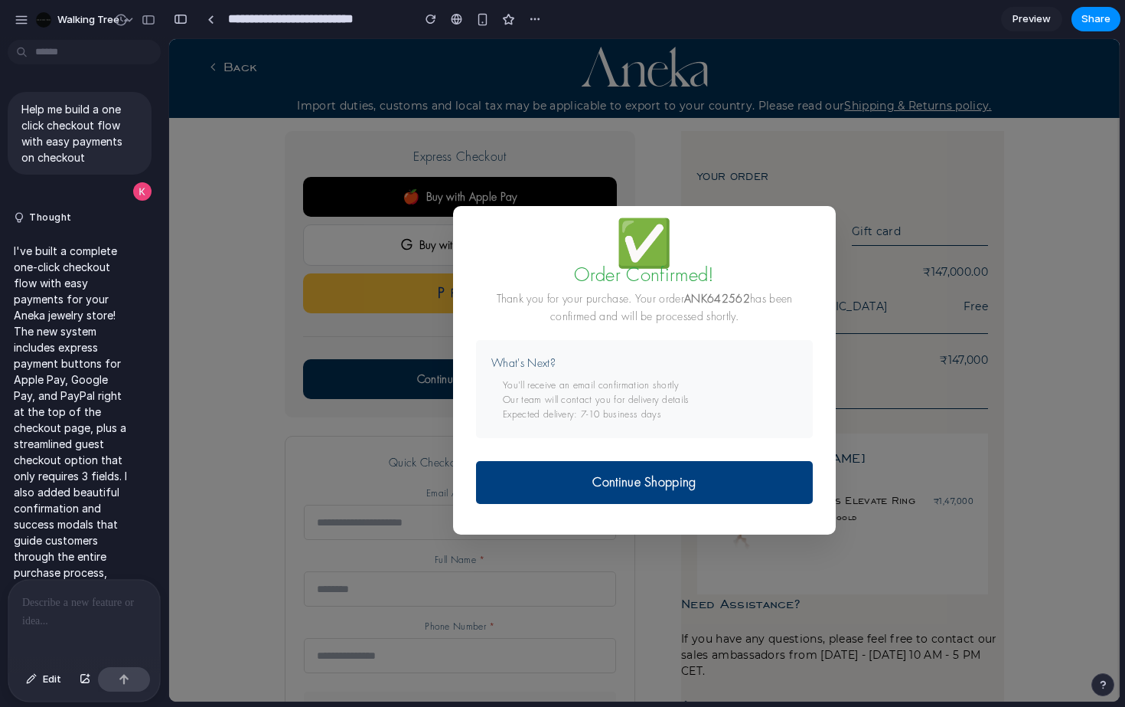
click at [598, 485] on button "Continue Shopping" at bounding box center [644, 482] width 337 height 43
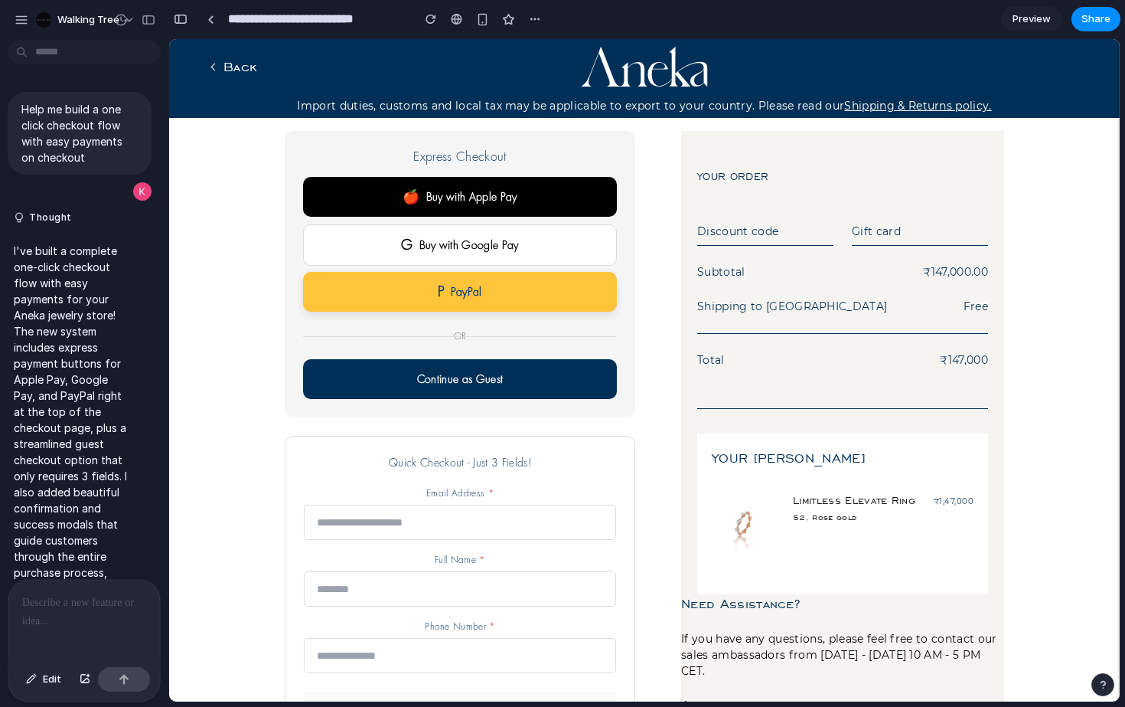
click at [422, 281] on button "P PayPal" at bounding box center [460, 292] width 314 height 40
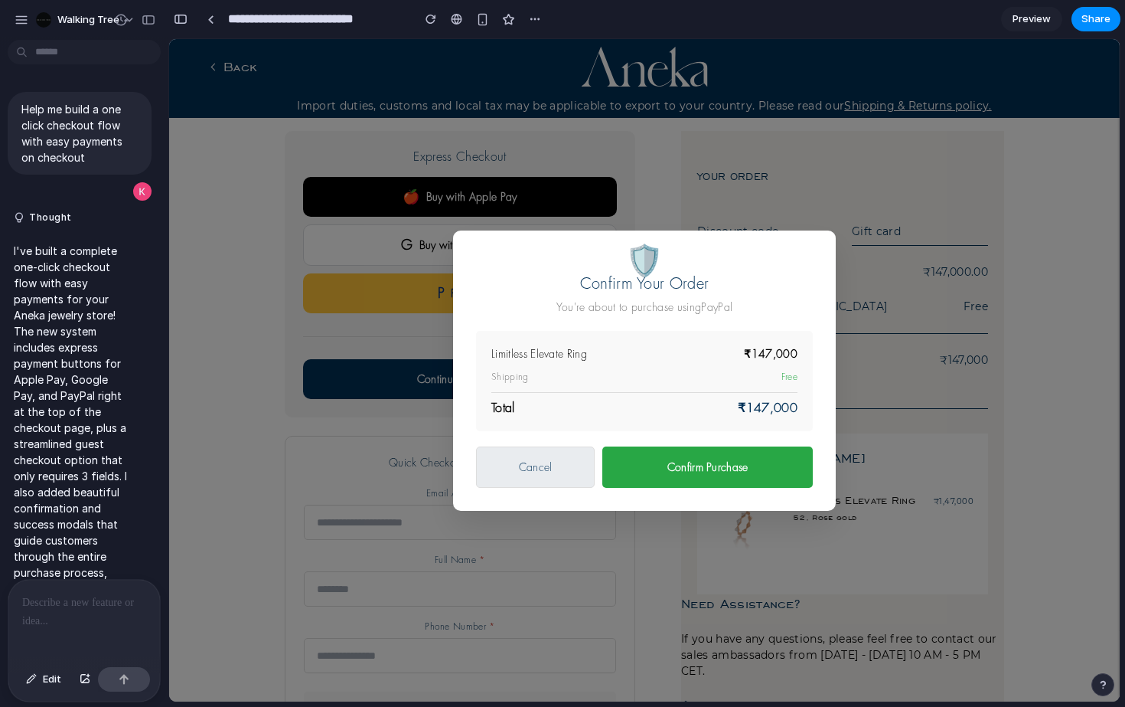
click at [491, 465] on button "Cancel" at bounding box center [535, 466] width 119 height 41
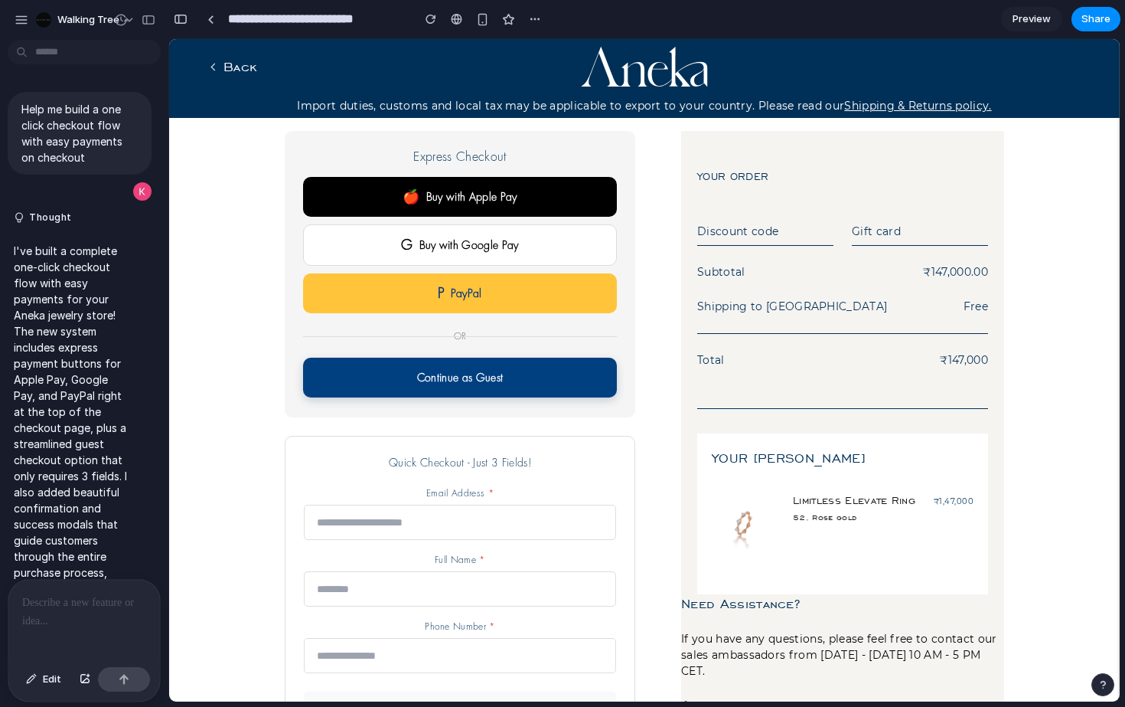
click at [445, 374] on button "Continue as Guest" at bounding box center [460, 377] width 314 height 40
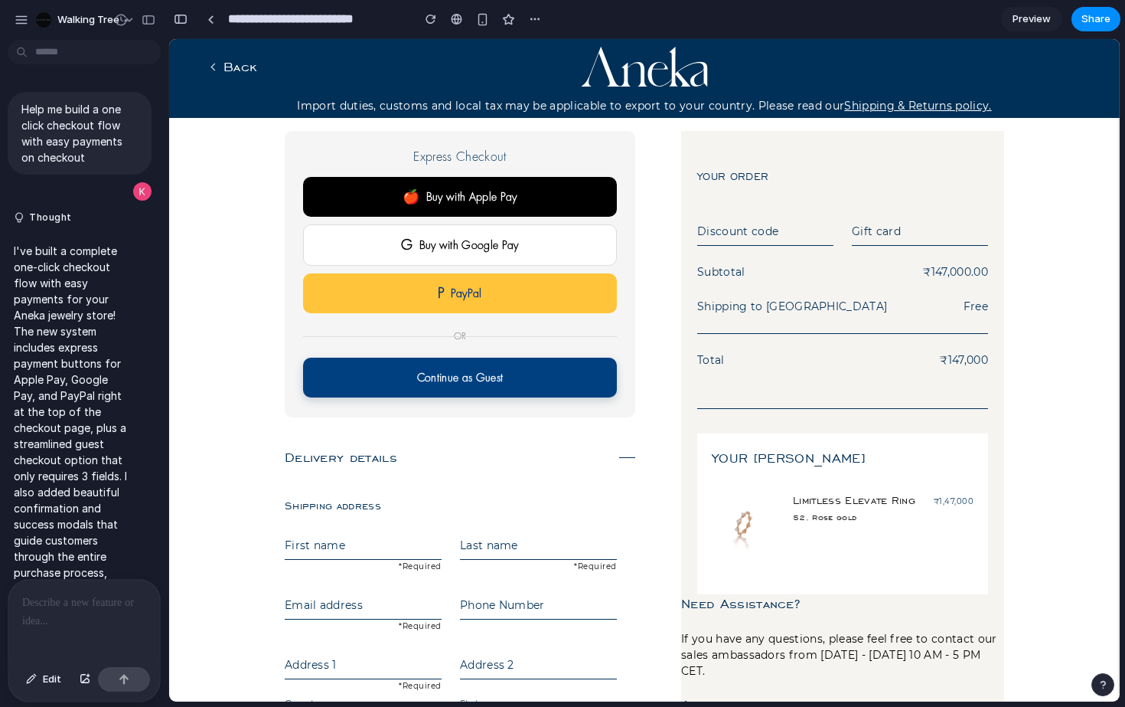
click at [445, 374] on button "Continue as Guest" at bounding box center [460, 377] width 314 height 40
